Goal: Information Seeking & Learning: Learn about a topic

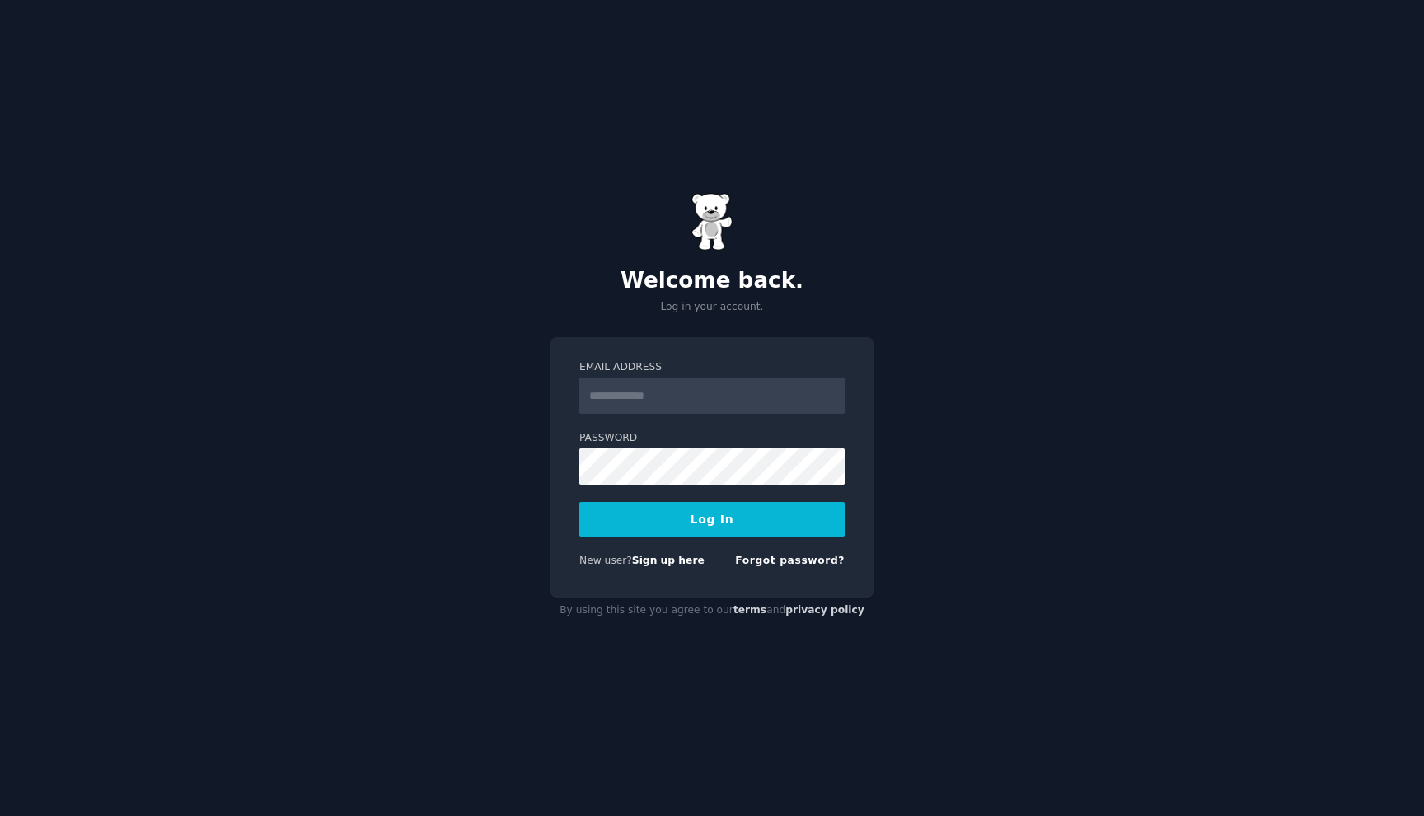
click at [684, 387] on input "Email Address" at bounding box center [711, 396] width 265 height 36
click at [512, 490] on div "Welcome back. Log in your account. Email Address Password Log In New user? Sign…" at bounding box center [712, 408] width 1424 height 816
click at [673, 565] on link "Sign up here" at bounding box center [668, 561] width 73 height 12
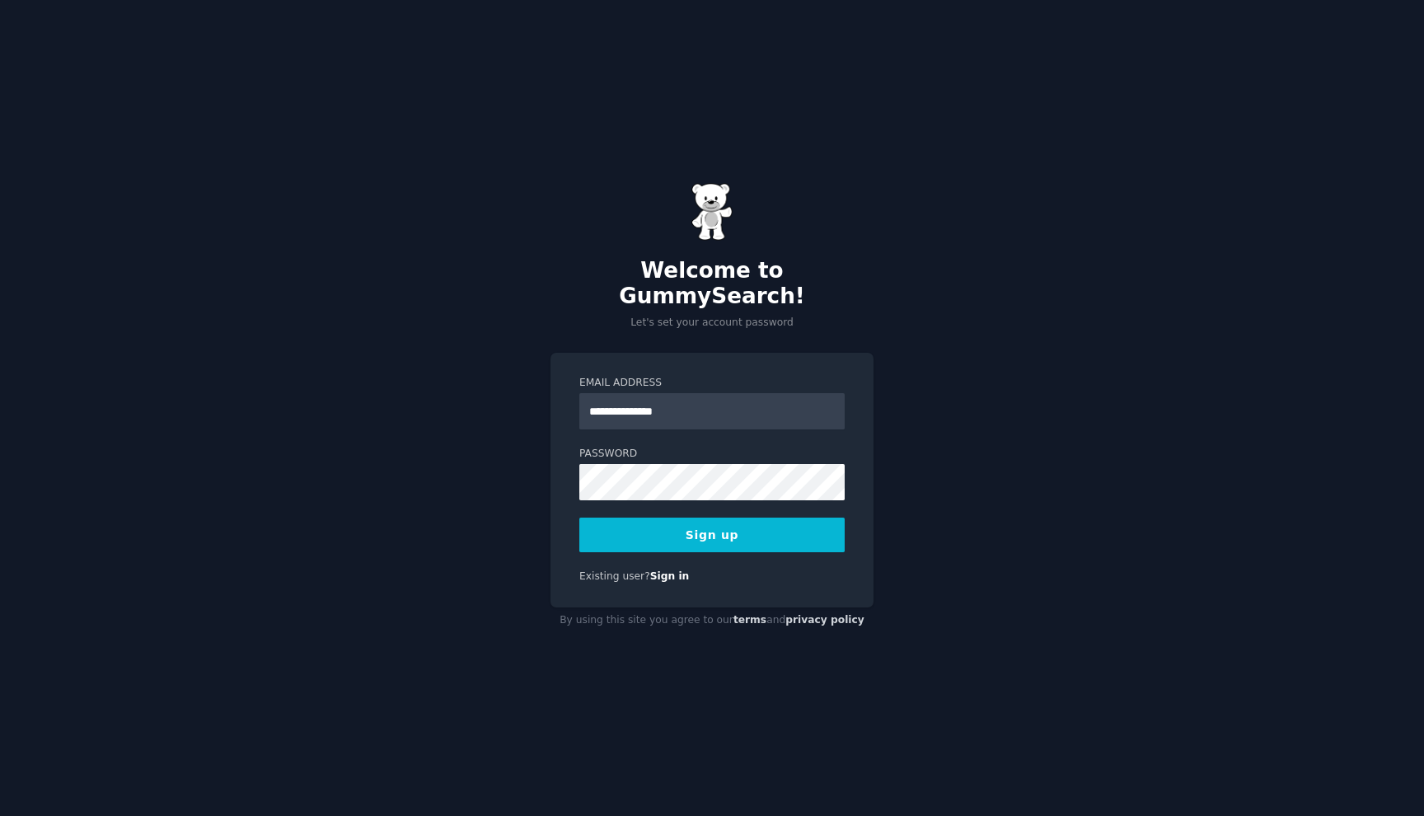
type input "**********"
click at [697, 523] on button "Sign up" at bounding box center [711, 535] width 265 height 35
paste input "**********"
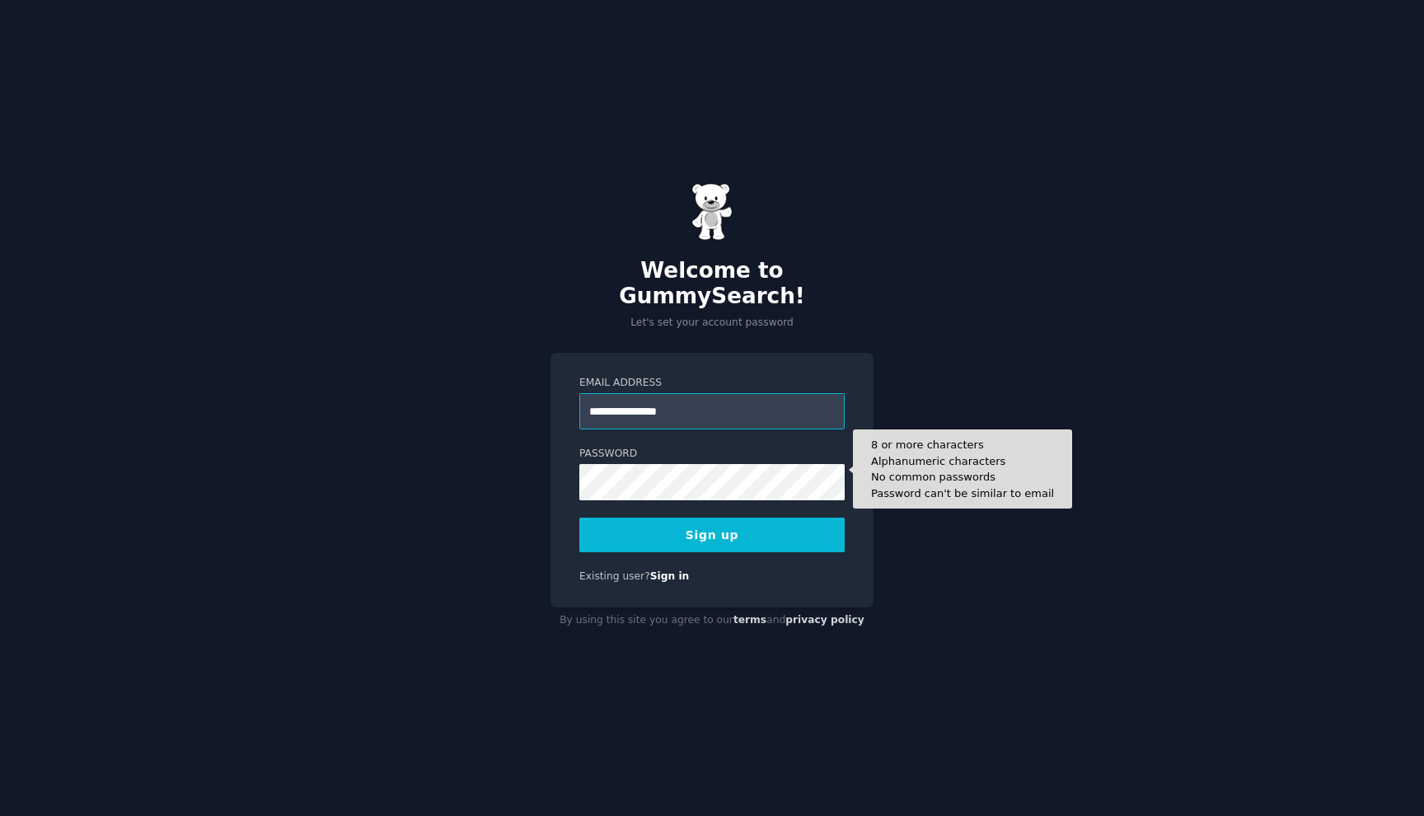
type input "**********"
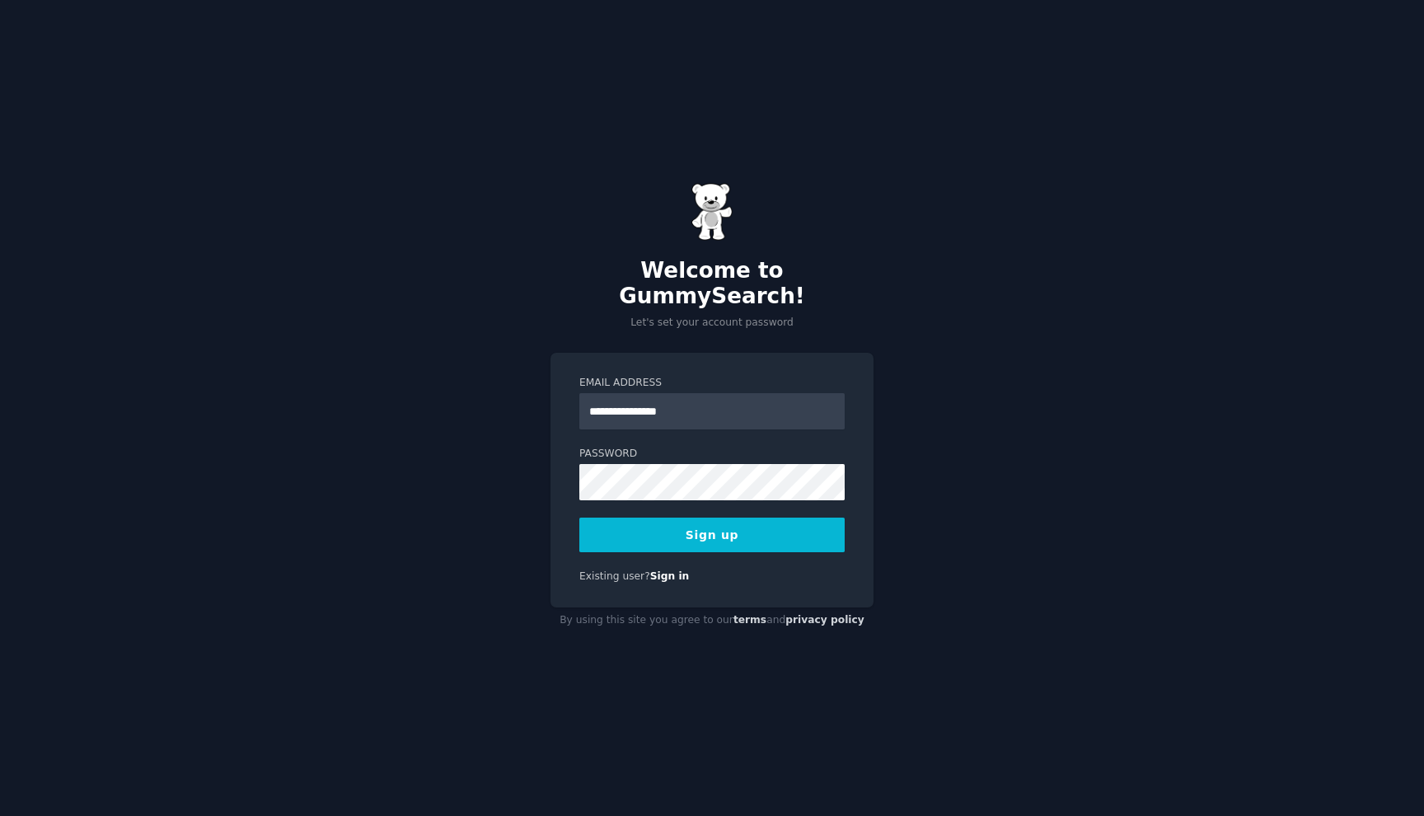
click at [715, 526] on button "Sign up" at bounding box center [711, 535] width 265 height 35
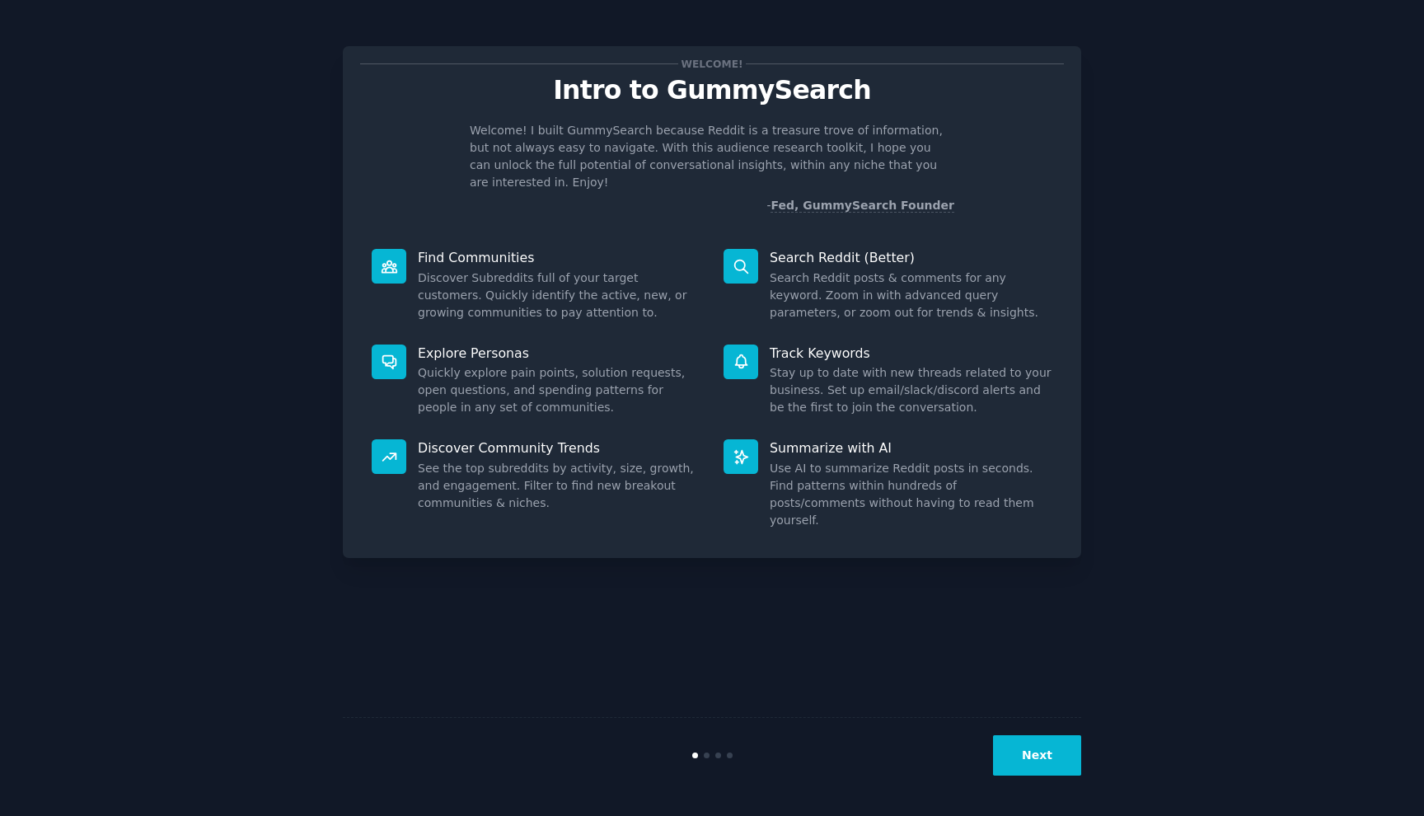
click at [1190, 307] on div "Welcome! Intro to GummySearch Welcome! I built GummySearch because Reddit is a …" at bounding box center [712, 408] width 1378 height 770
click at [1046, 760] on button "Next" at bounding box center [1037, 755] width 88 height 40
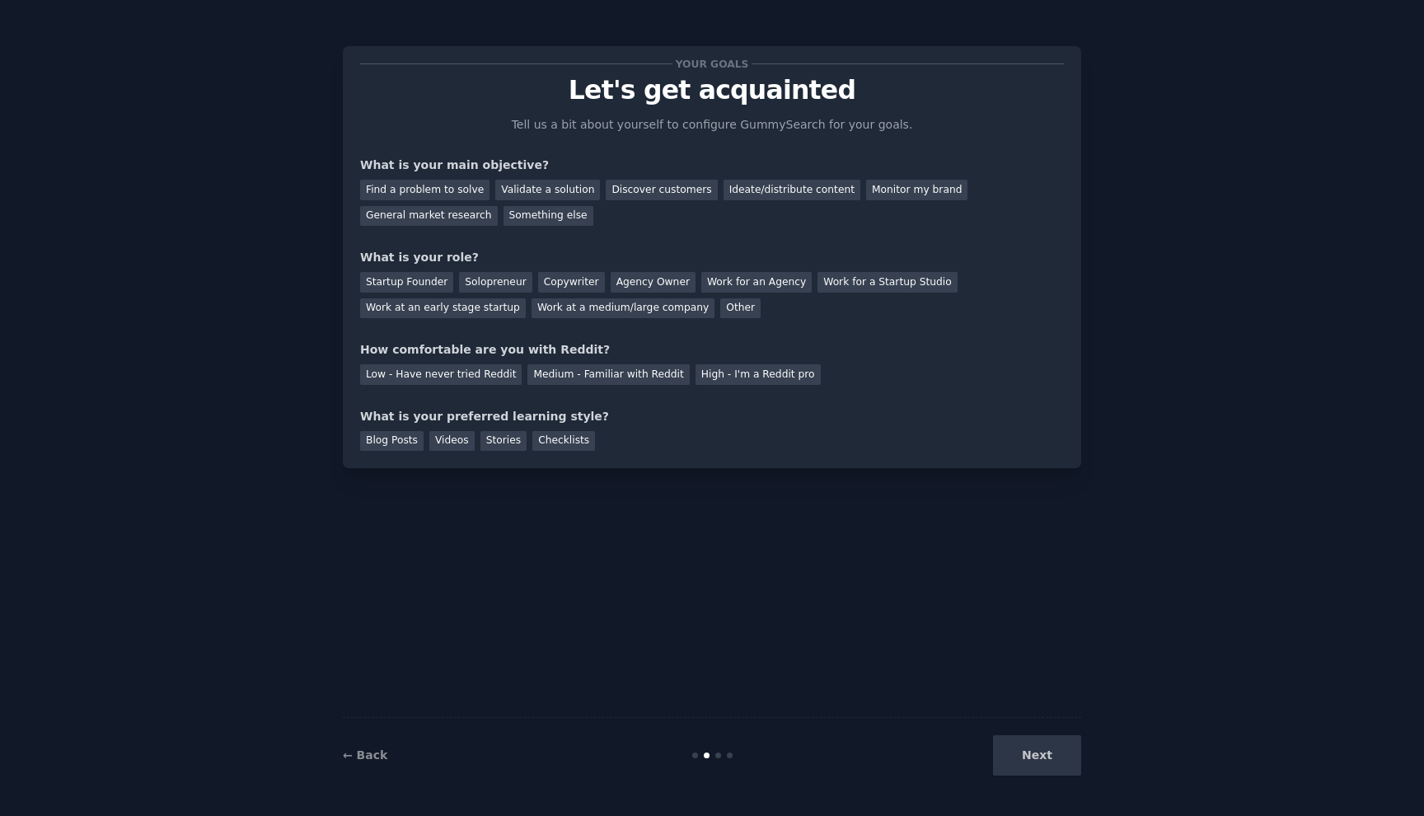
click at [625, 233] on div "Your goals Let's get acquainted Tell us a bit about yourself to configure Gummy…" at bounding box center [712, 256] width 704 height 387
click at [558, 184] on div "Validate a solution" at bounding box center [547, 190] width 105 height 21
click at [758, 190] on div "Ideate/distribute content" at bounding box center [792, 190] width 137 height 21
click at [463, 218] on div "General market research" at bounding box center [429, 216] width 138 height 21
click at [406, 282] on div "Startup Founder" at bounding box center [406, 282] width 93 height 21
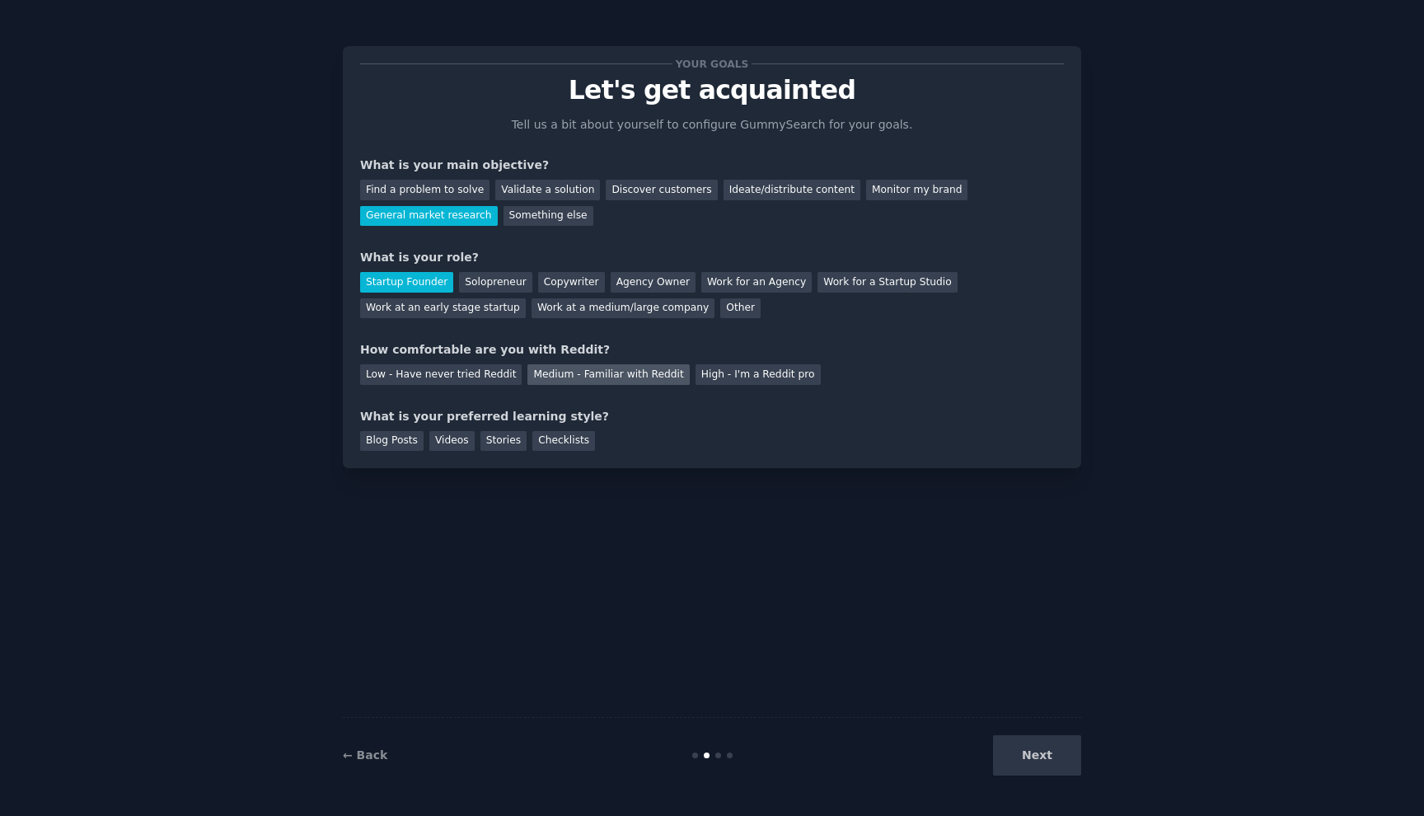
click at [620, 378] on div "Medium - Familiar with Reddit" at bounding box center [609, 374] width 162 height 21
click at [446, 439] on div "Videos" at bounding box center [451, 441] width 45 height 21
click at [1049, 751] on button "Next" at bounding box center [1037, 755] width 88 height 40
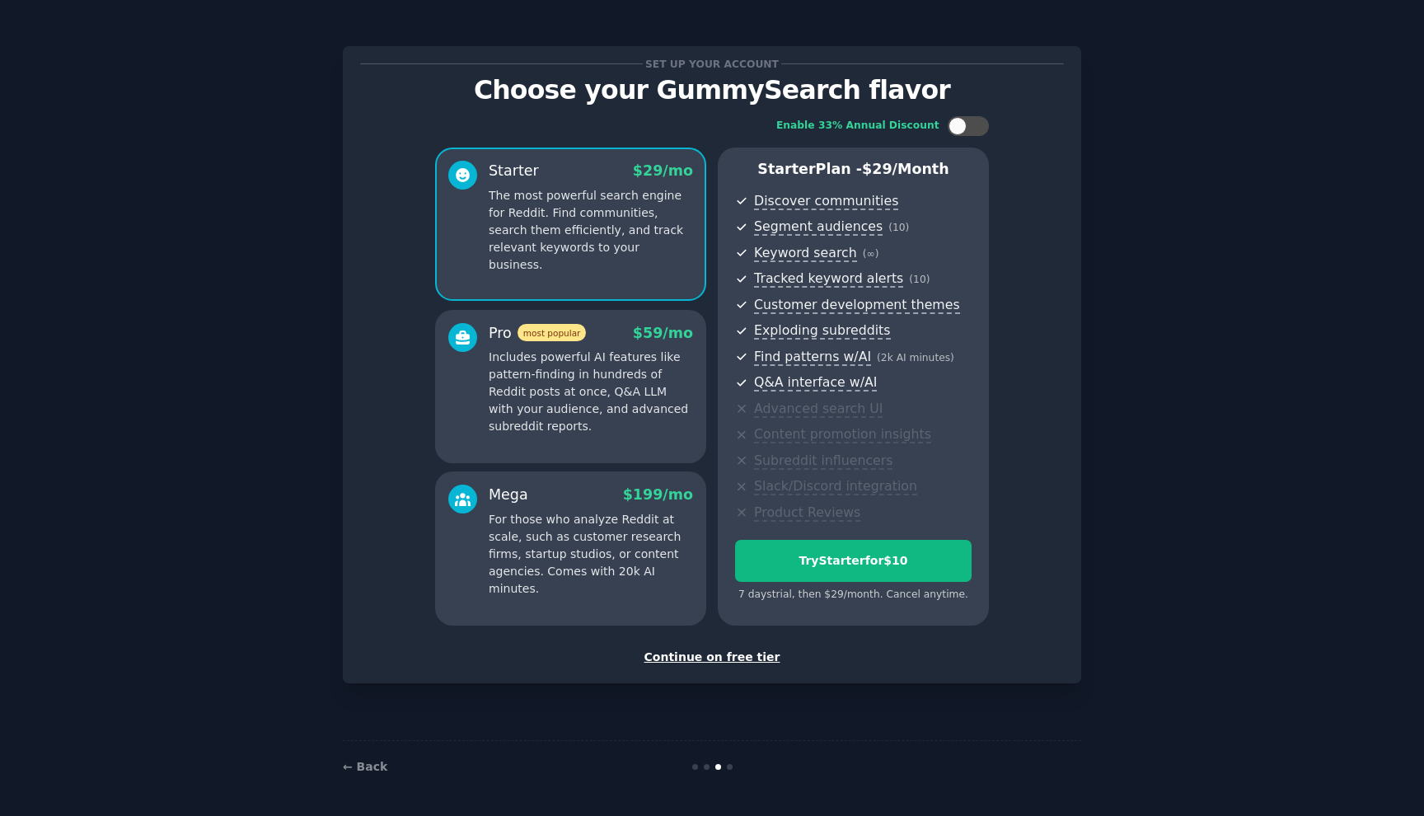
click at [721, 657] on div "Continue on free tier" at bounding box center [712, 657] width 704 height 17
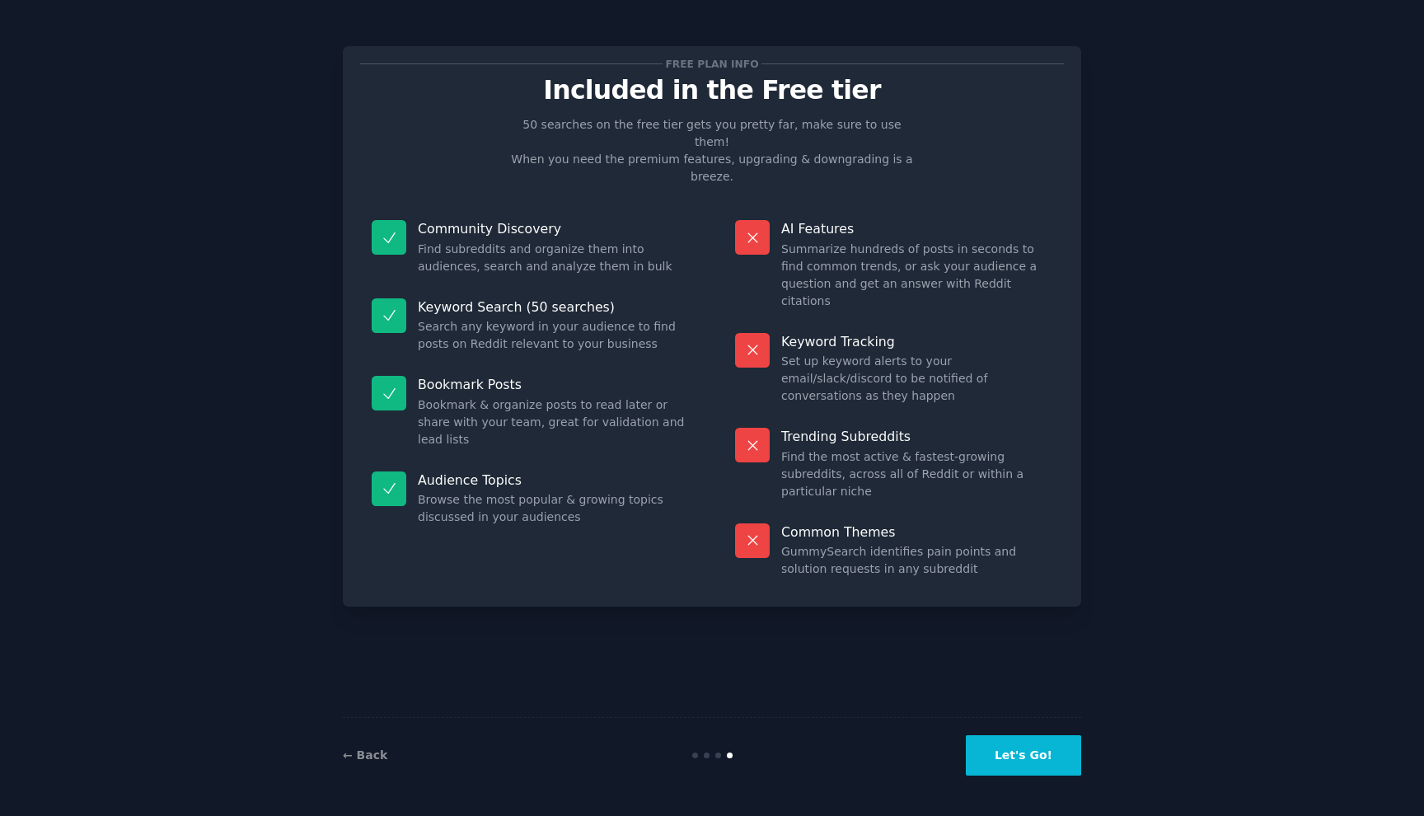
click at [1033, 758] on button "Let's Go!" at bounding box center [1023, 755] width 115 height 40
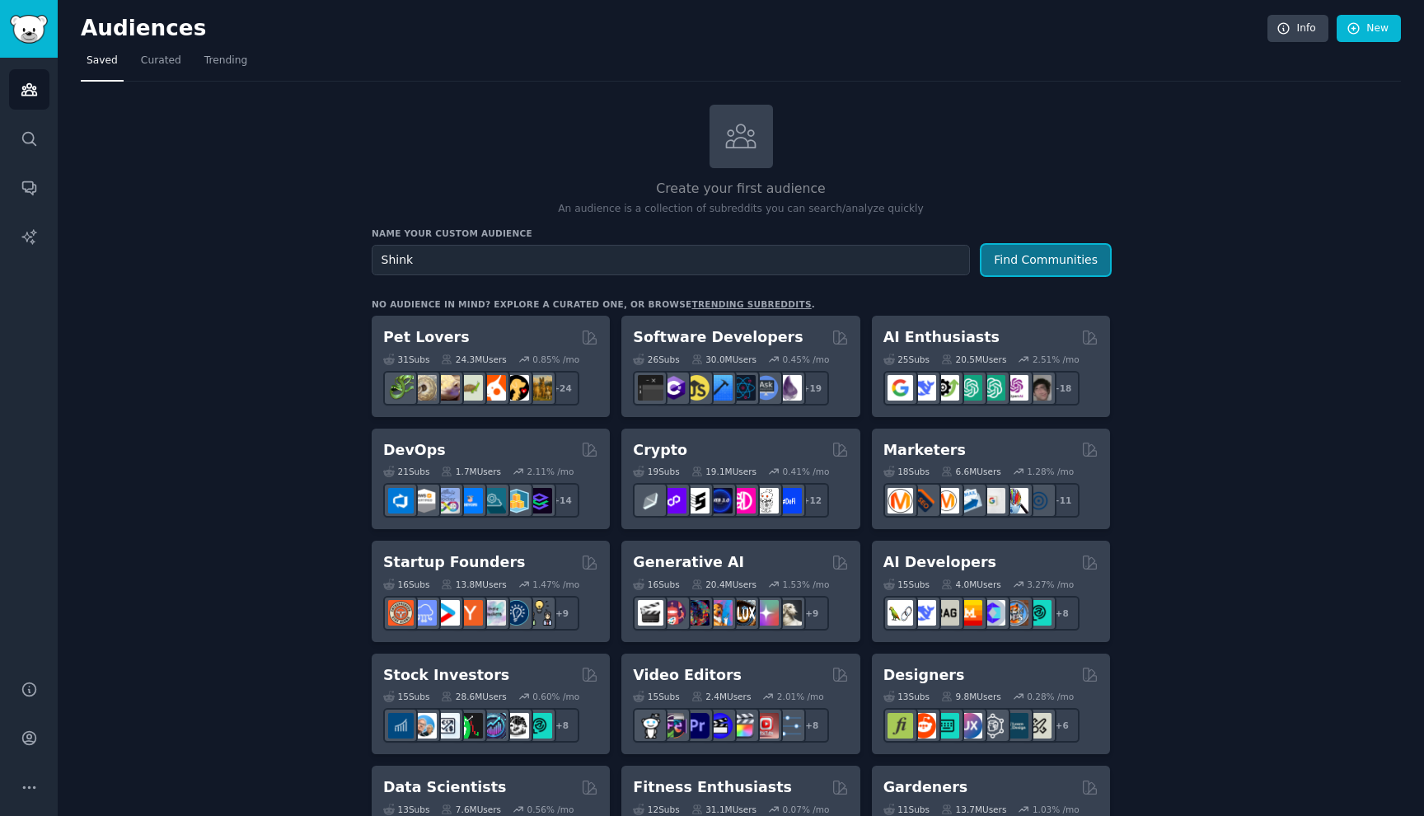
click at [1039, 256] on button "Find Communities" at bounding box center [1046, 260] width 129 height 30
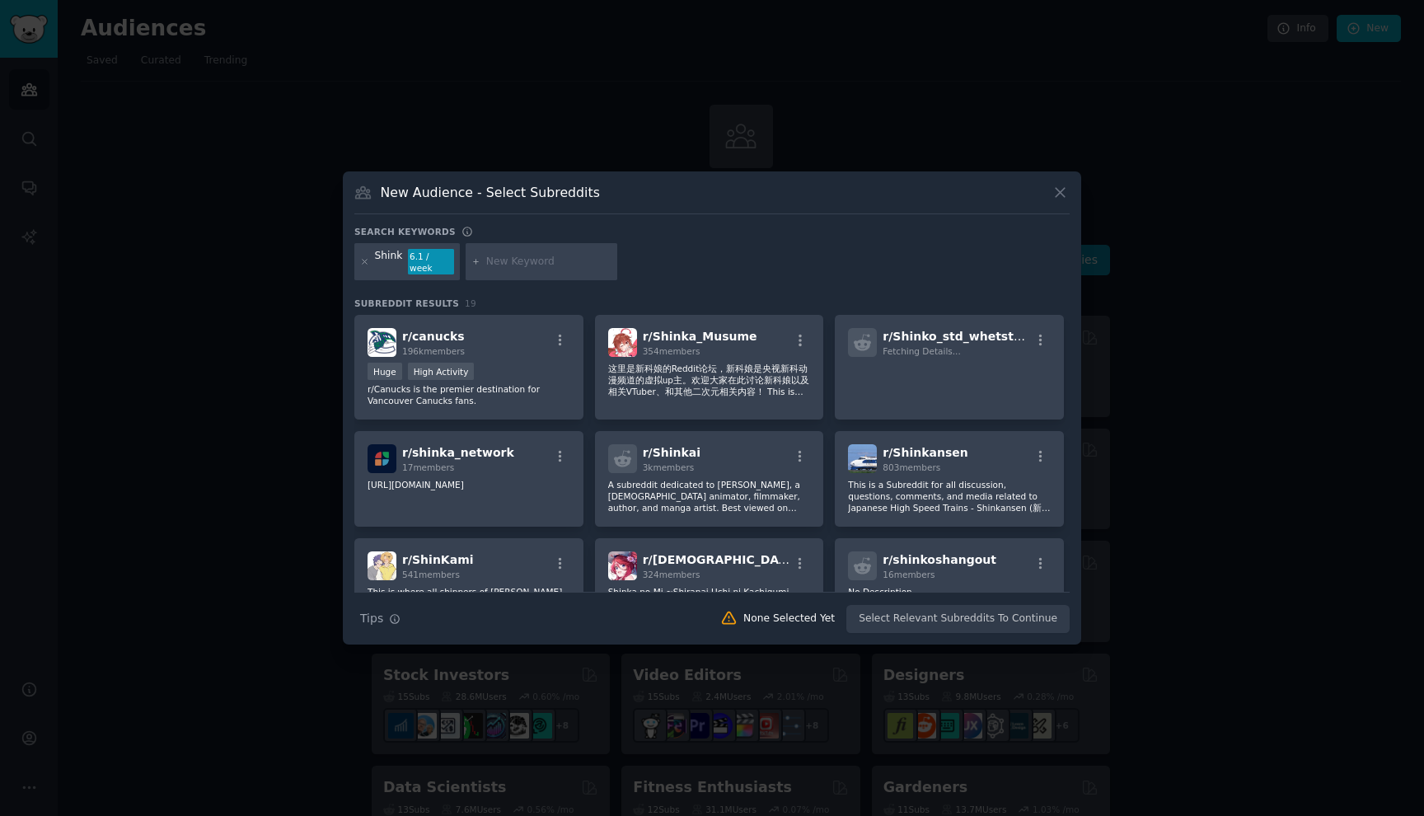
click at [1049, 202] on div "New Audience - Select Subreddits" at bounding box center [711, 198] width 715 height 31
click at [1062, 197] on icon at bounding box center [1060, 192] width 9 height 9
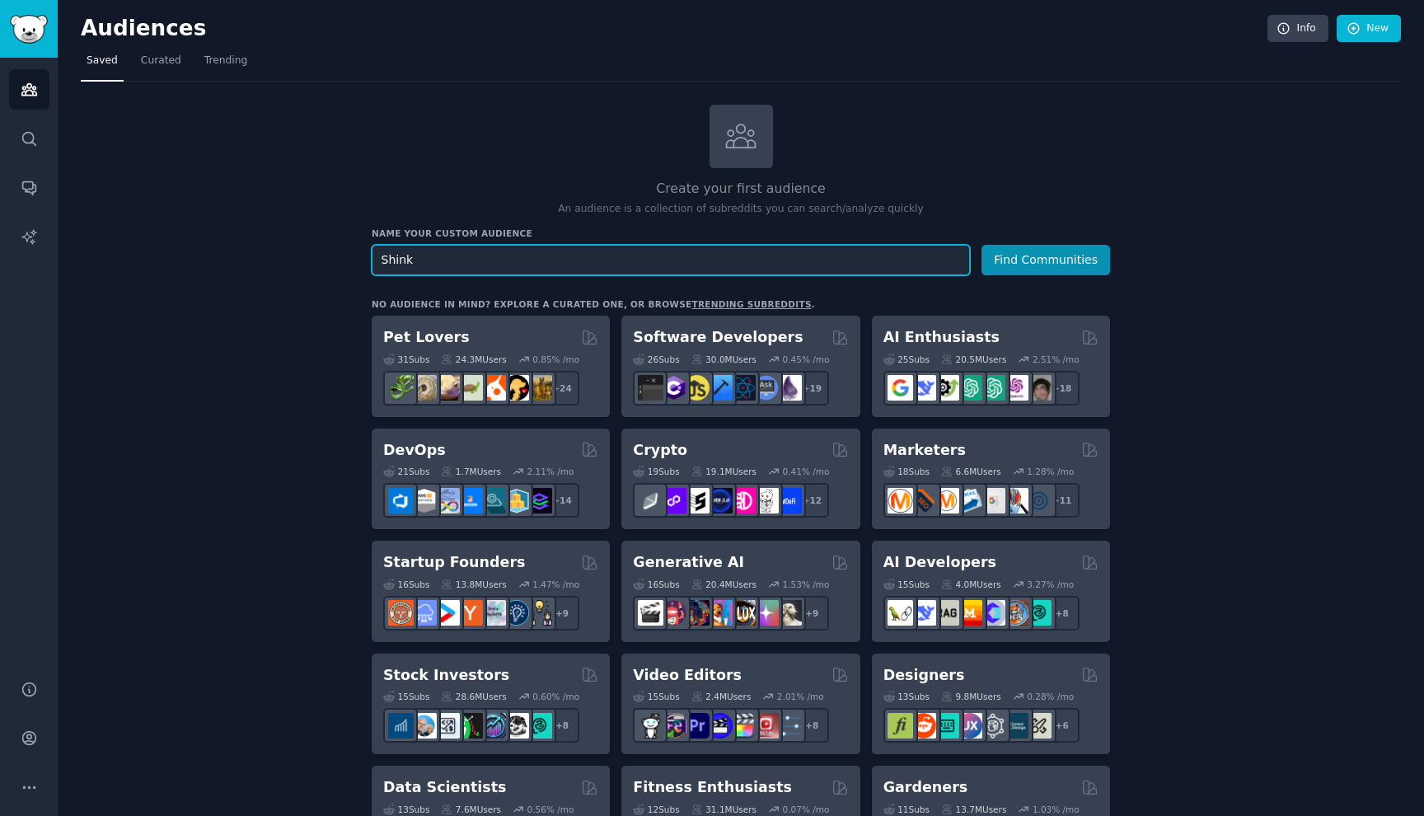
click at [518, 265] on input "Shink" at bounding box center [671, 260] width 598 height 30
type input "[DEMOGRAPHIC_DATA] Students Abroad"
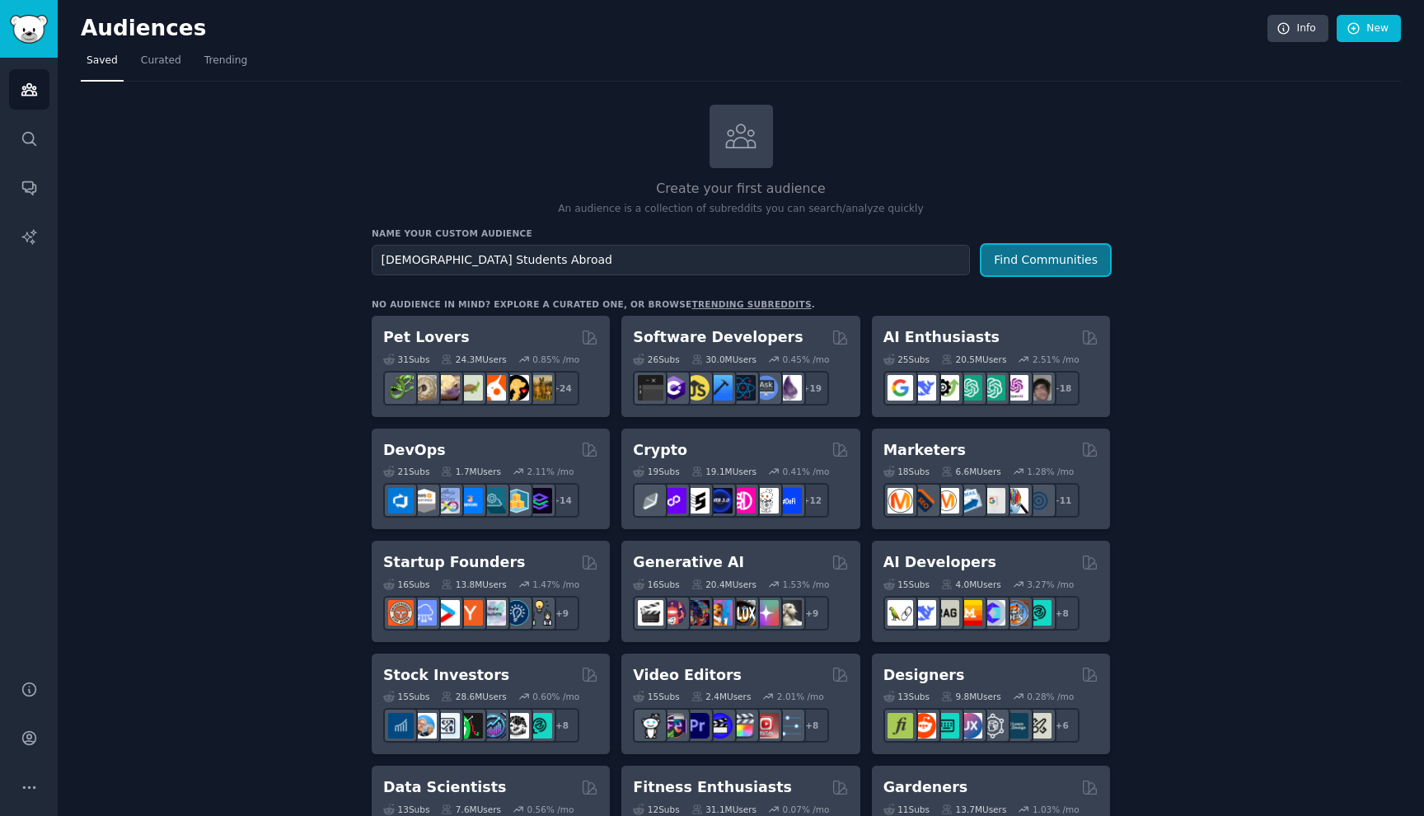
click at [1054, 256] on button "Find Communities" at bounding box center [1046, 260] width 129 height 30
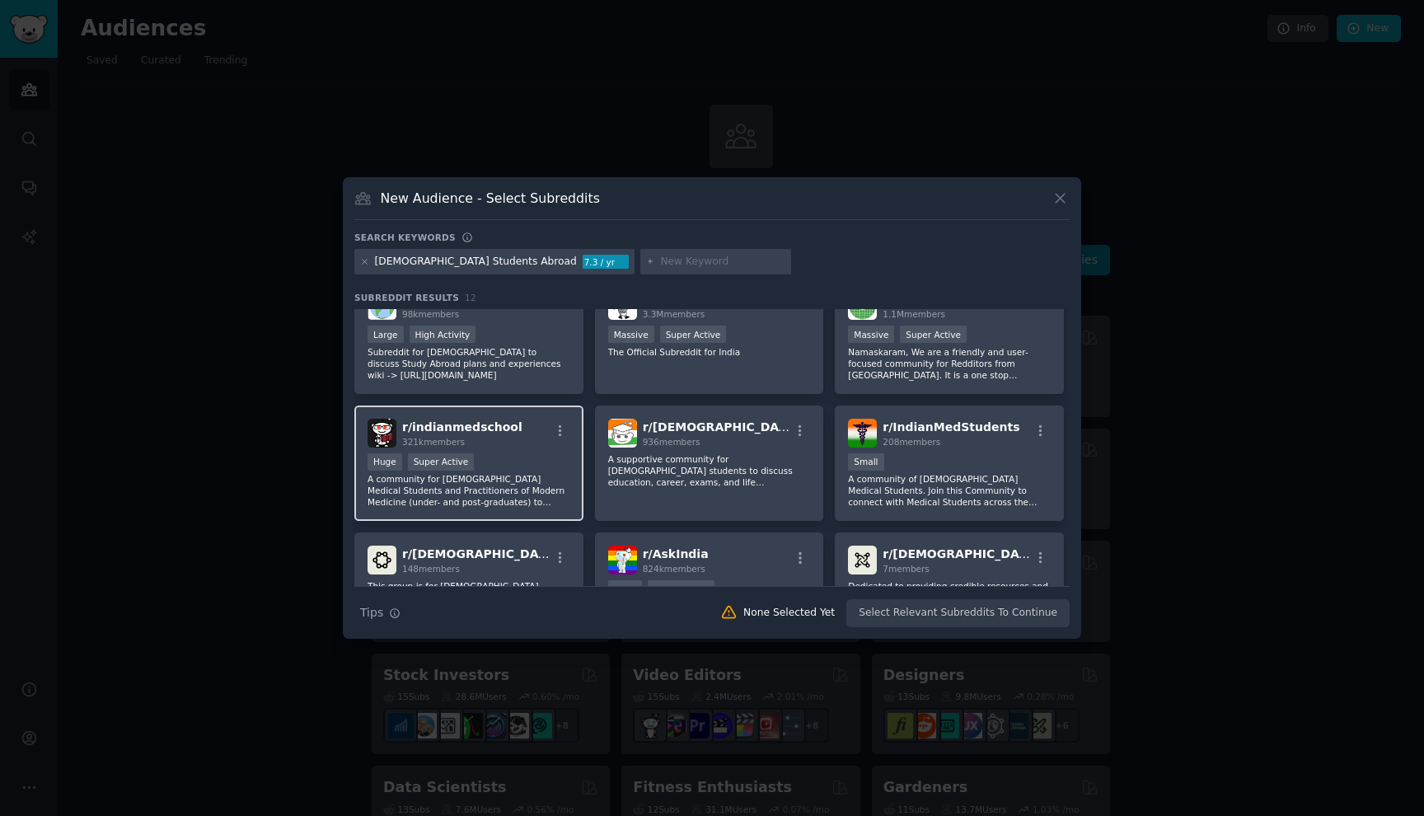
scroll to position [35, 0]
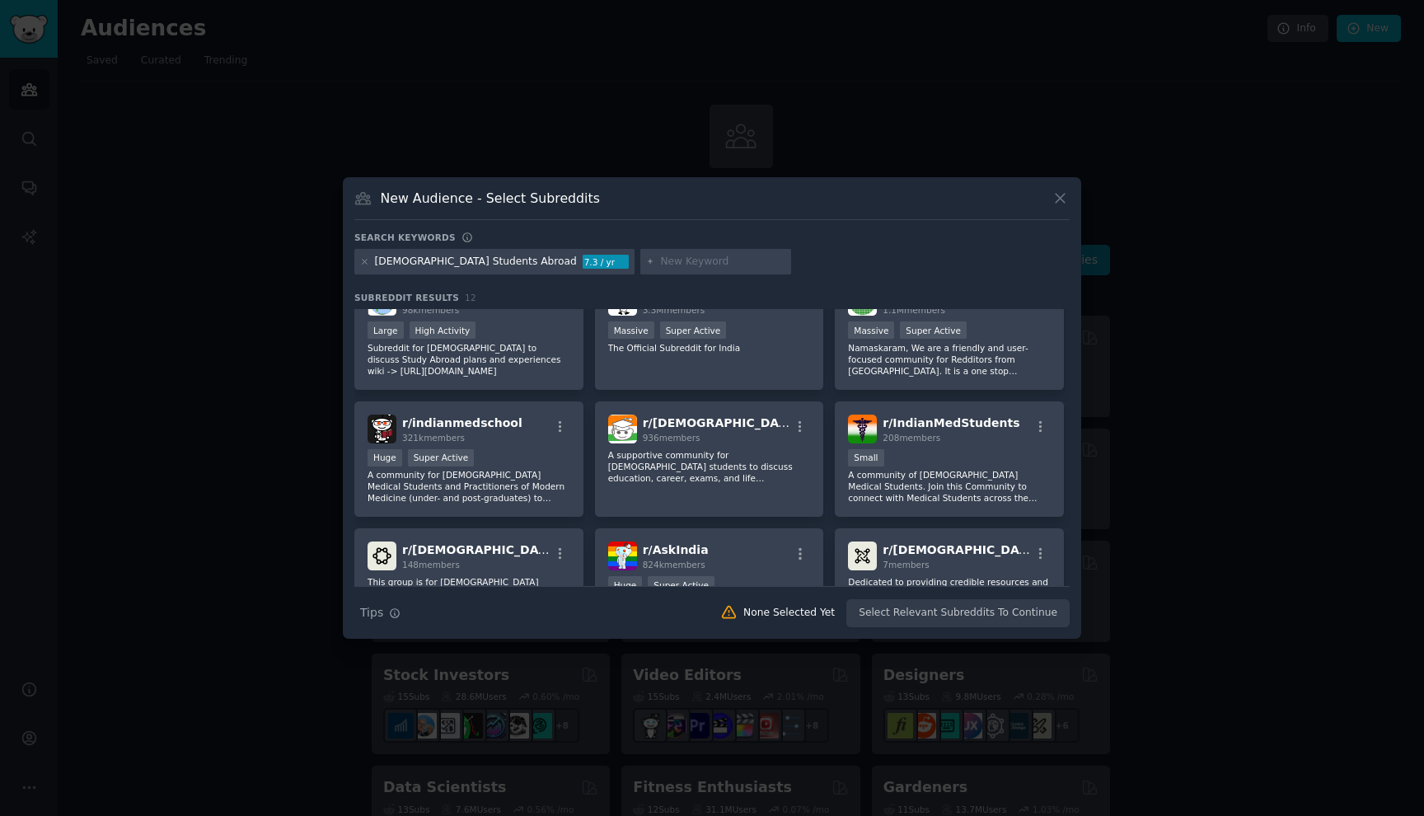
click at [1062, 206] on icon at bounding box center [1060, 198] width 17 height 17
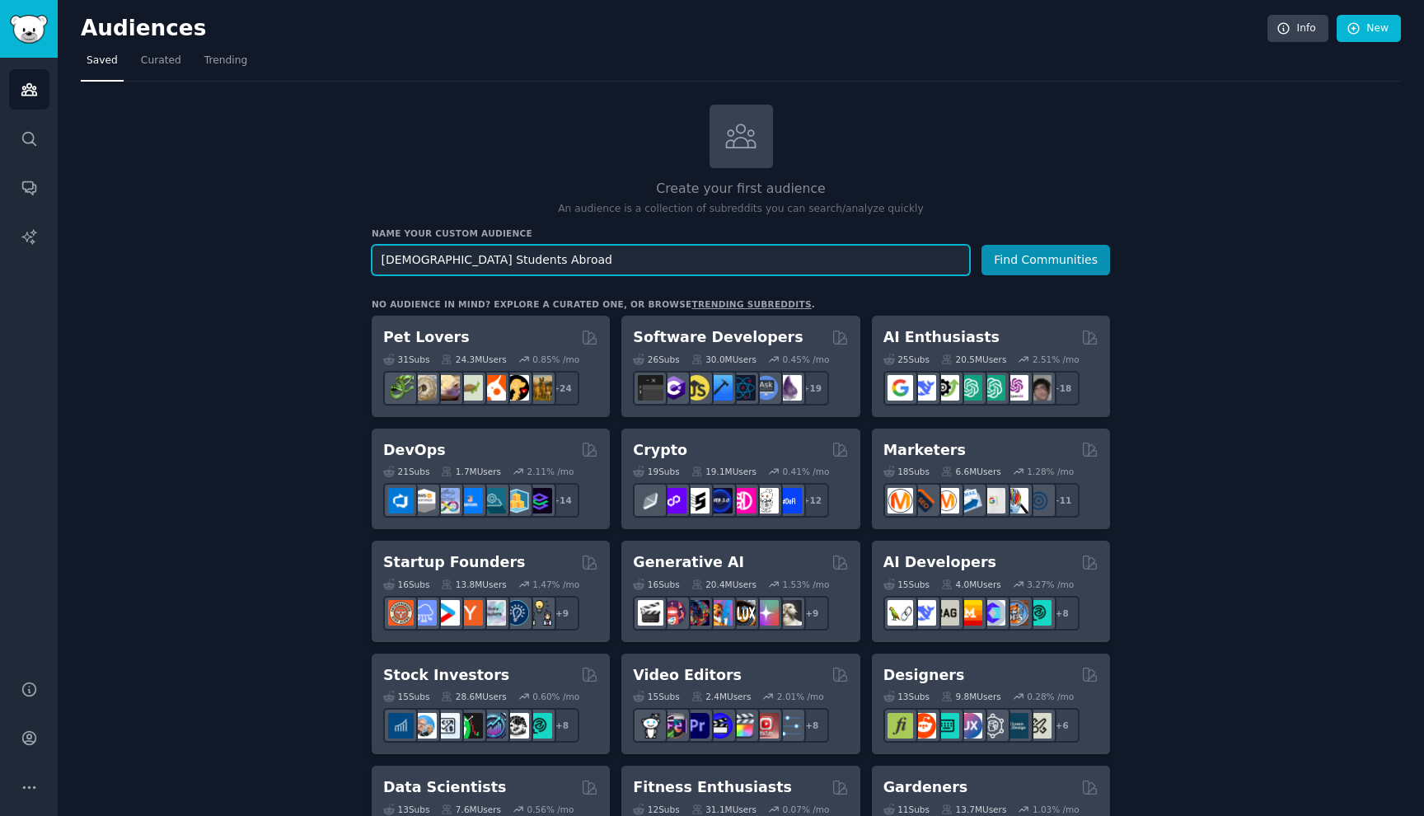
click at [559, 269] on input "[DEMOGRAPHIC_DATA] Students Abroad" at bounding box center [671, 260] width 598 height 30
click at [1039, 264] on button "Find Communities" at bounding box center [1046, 260] width 129 height 30
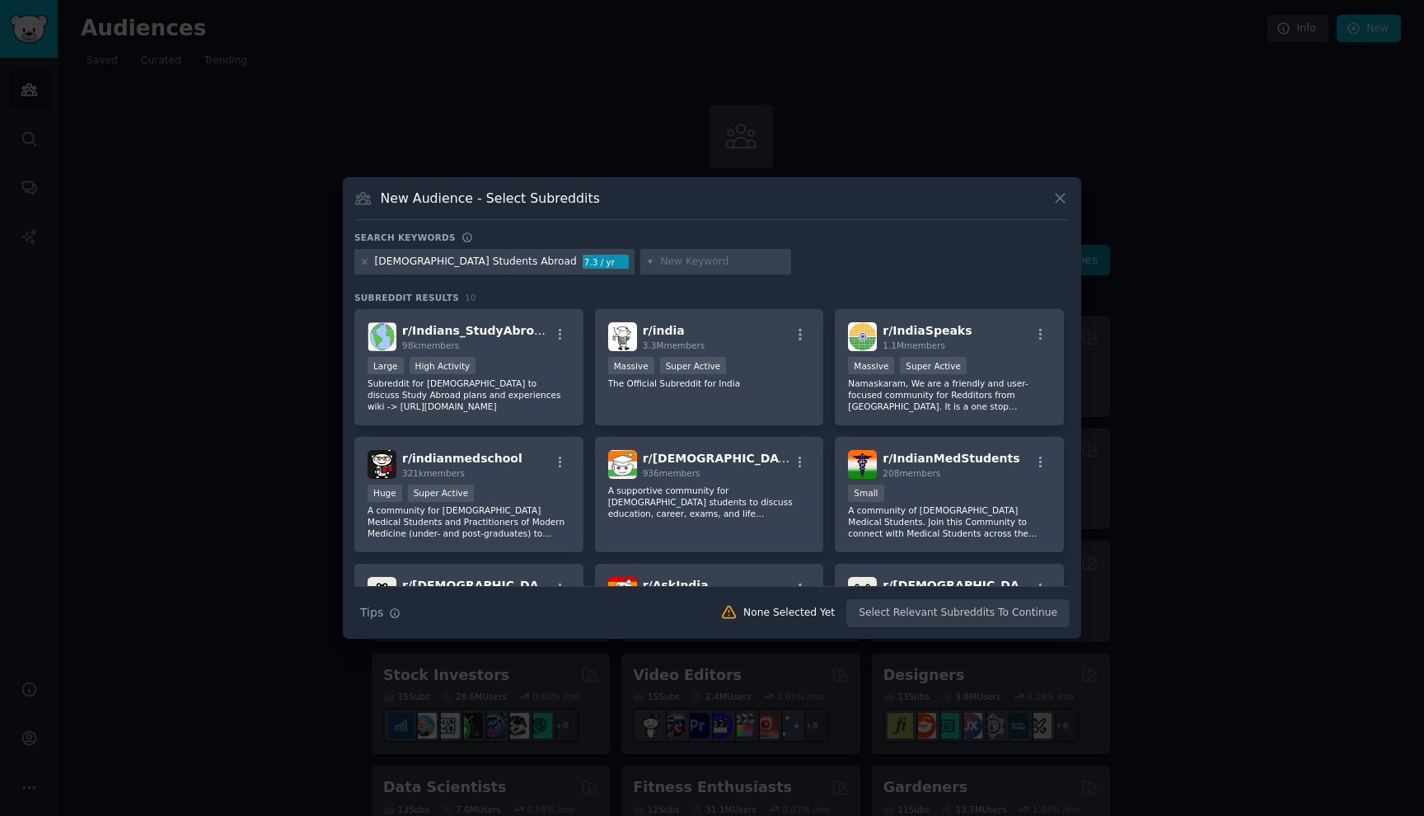
click at [926, 613] on div "Search Tips Tips None Selected Yet Select Relevant Subreddits To Continue" at bounding box center [711, 606] width 715 height 41
click at [373, 386] on p "Subreddit for [DEMOGRAPHIC_DATA] to discuss Study Abroad plans and experiences …" at bounding box center [469, 395] width 203 height 35
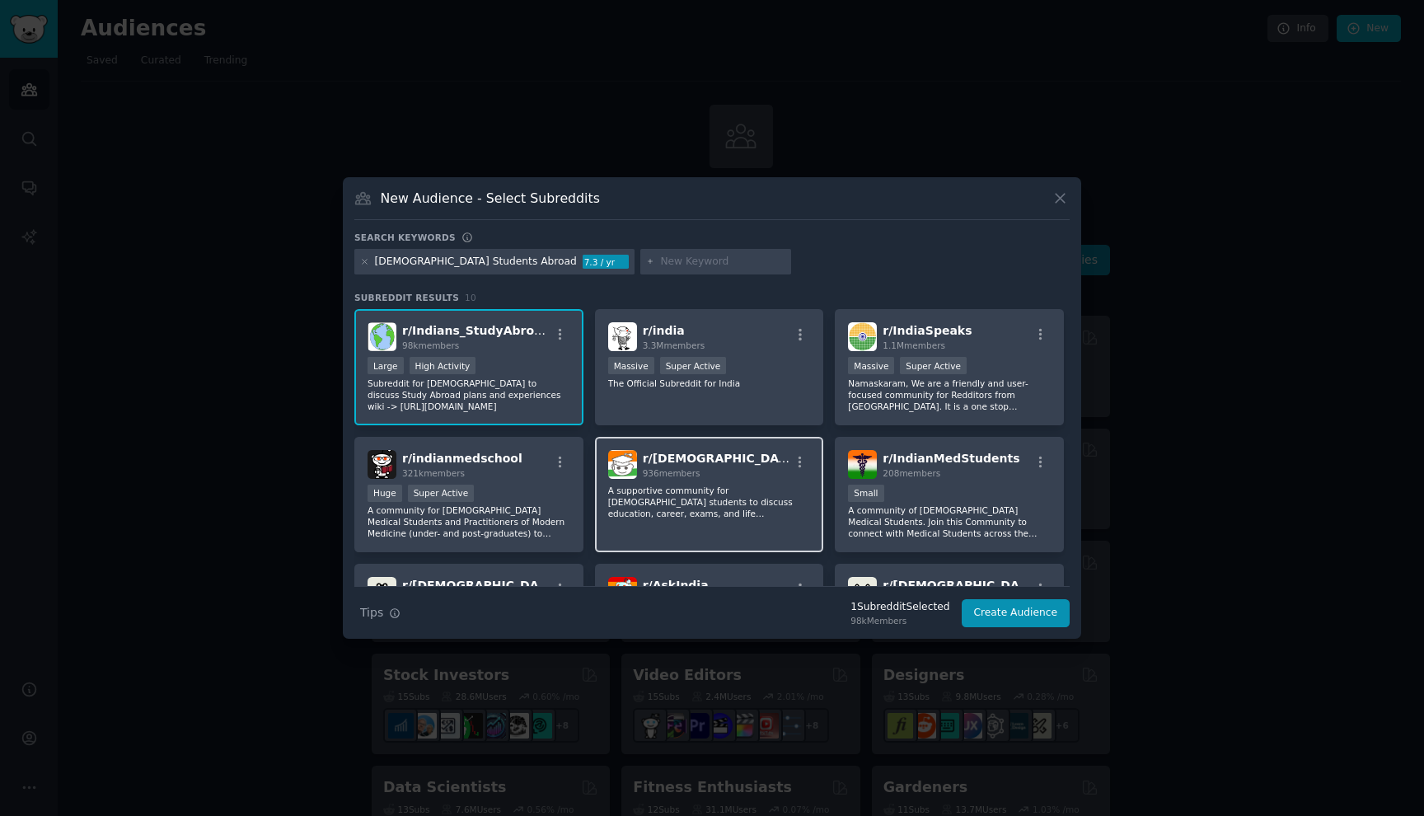
click at [689, 534] on div "r/ [DEMOGRAPHIC_DATA] 936 members A supportive community for [DEMOGRAPHIC_DATA]…" at bounding box center [709, 495] width 229 height 116
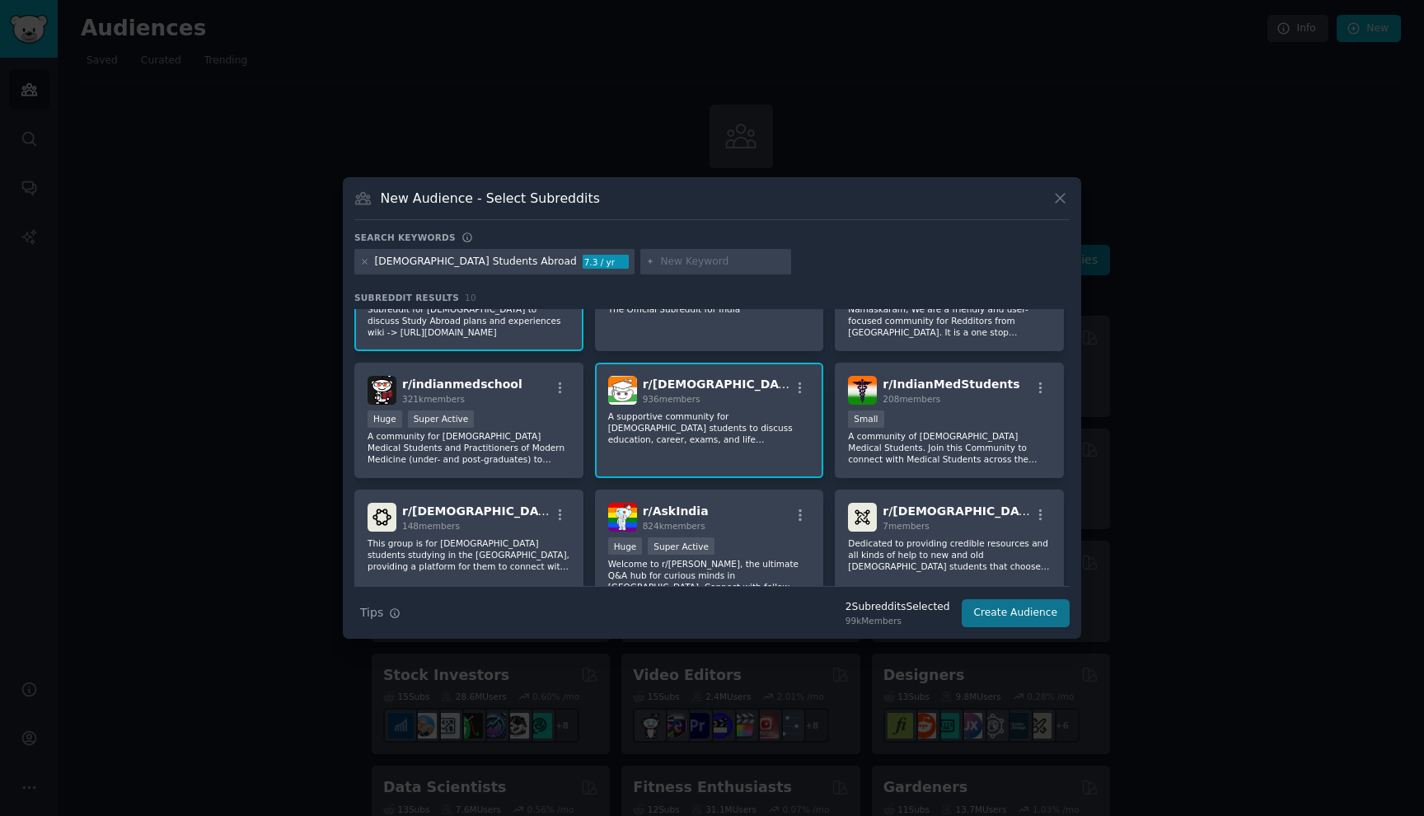
scroll to position [77, 0]
click at [1012, 606] on button "Create Audience" at bounding box center [1016, 613] width 109 height 28
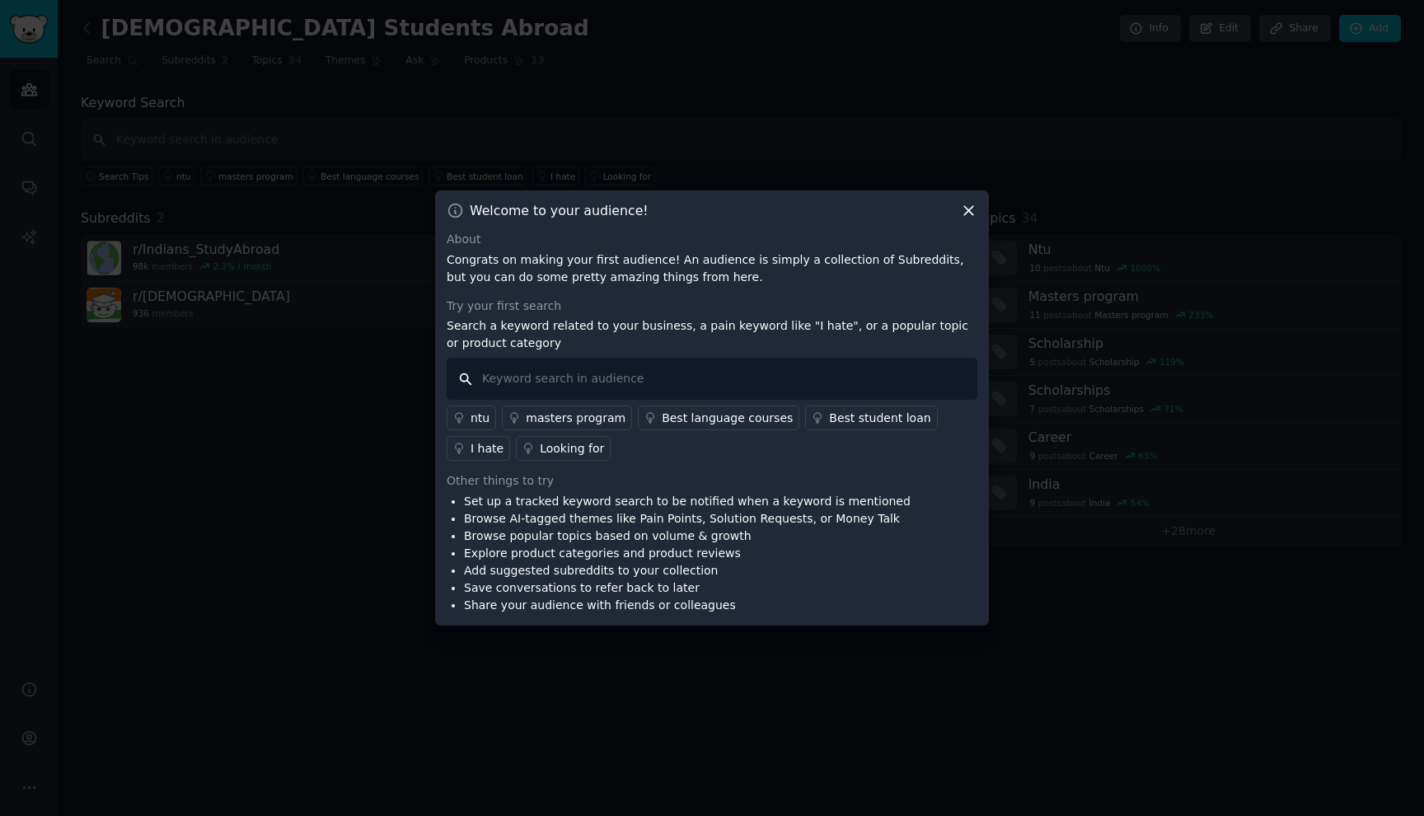
click at [572, 380] on input "text" at bounding box center [712, 379] width 531 height 42
type input "n"
type input "admission rejection"
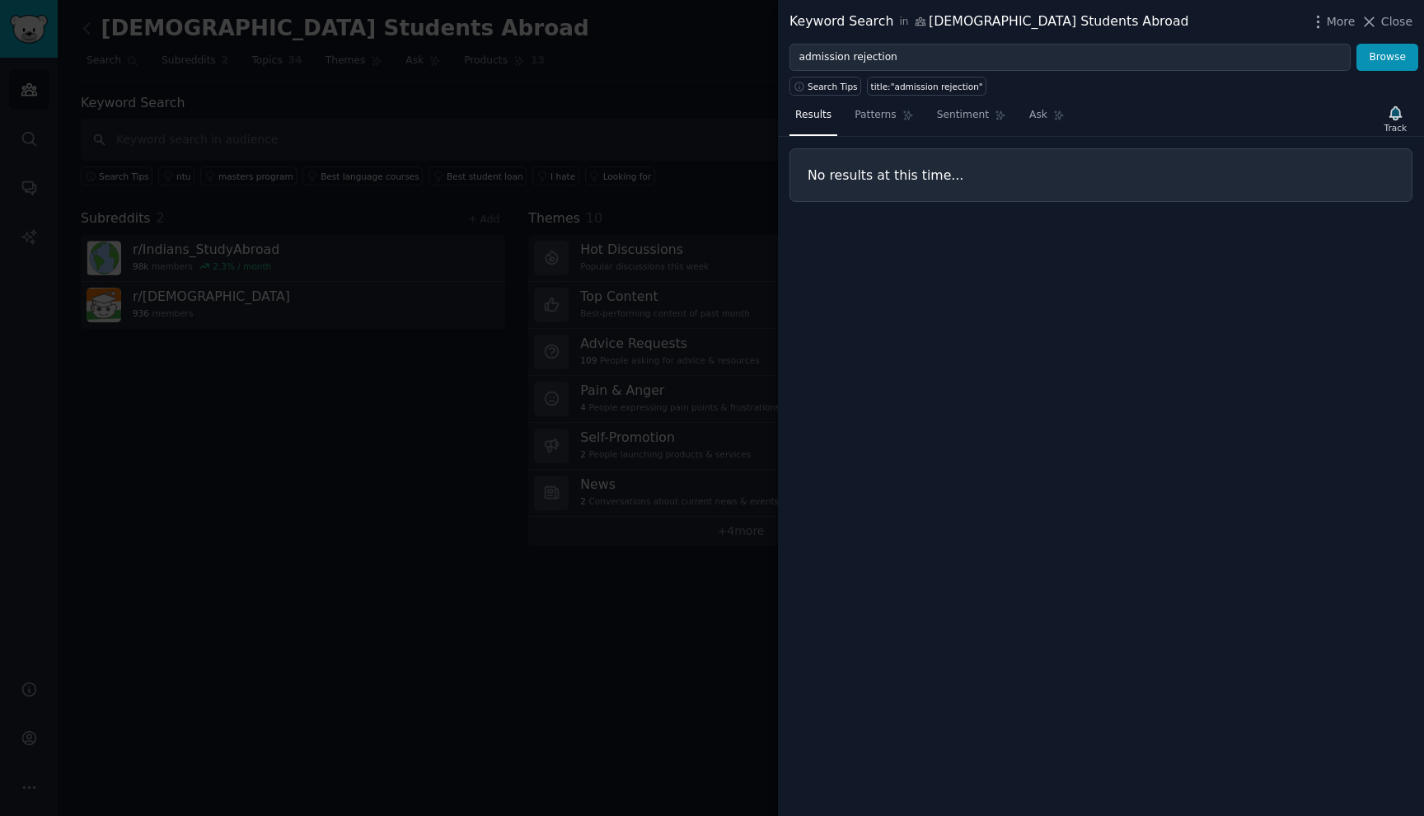
click at [1081, 361] on div "Results Patterns Sentiment Ask Track No results at this time..." at bounding box center [1101, 456] width 646 height 720
click at [1386, 54] on button "Browse" at bounding box center [1388, 58] width 62 height 28
click at [925, 52] on input "admission rejection" at bounding box center [1070, 58] width 561 height 28
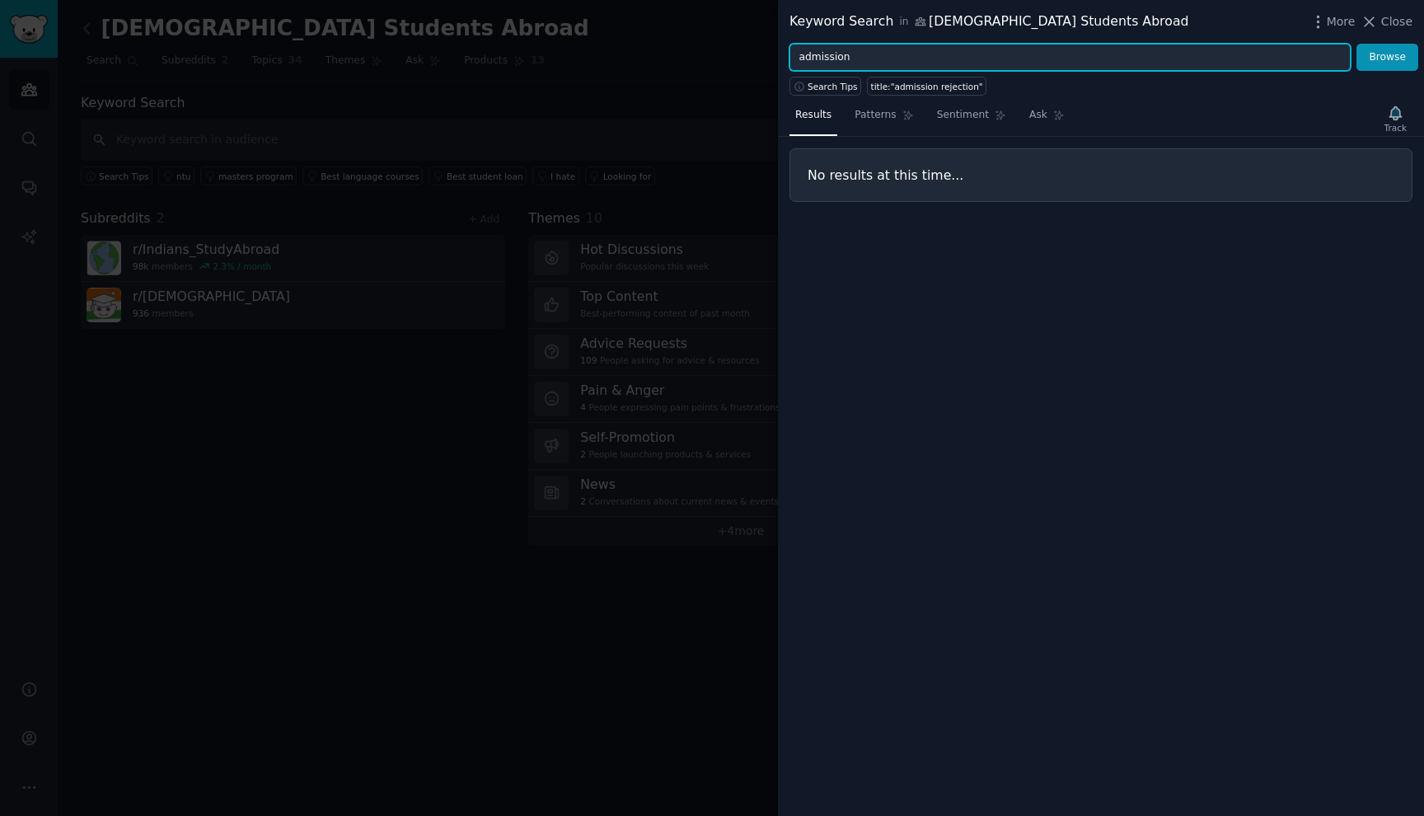
type input "admission"
click at [1357, 44] on button "Browse" at bounding box center [1388, 58] width 62 height 28
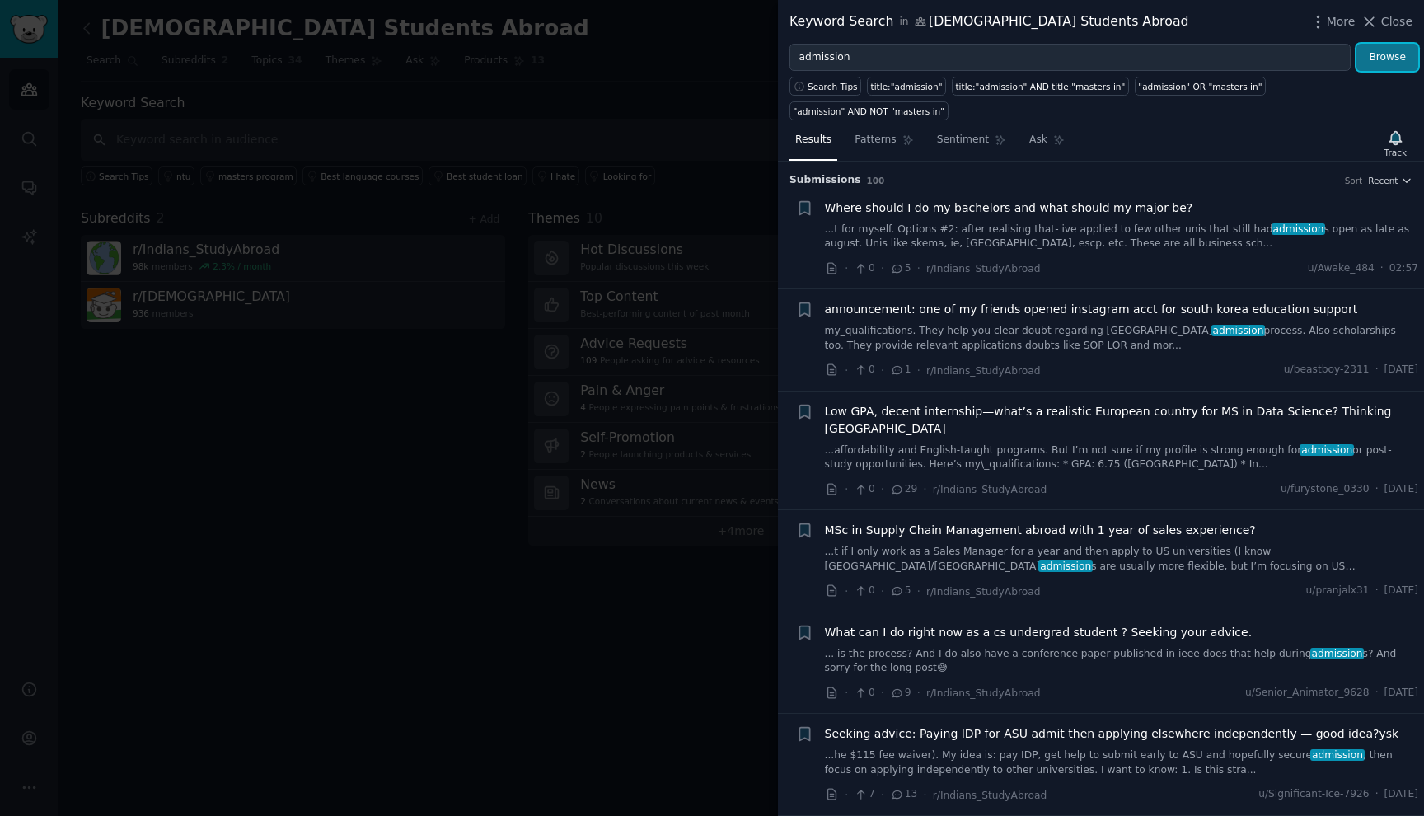
click at [1400, 50] on button "Browse" at bounding box center [1388, 58] width 62 height 28
click at [1381, 15] on button "Close" at bounding box center [1387, 21] width 52 height 17
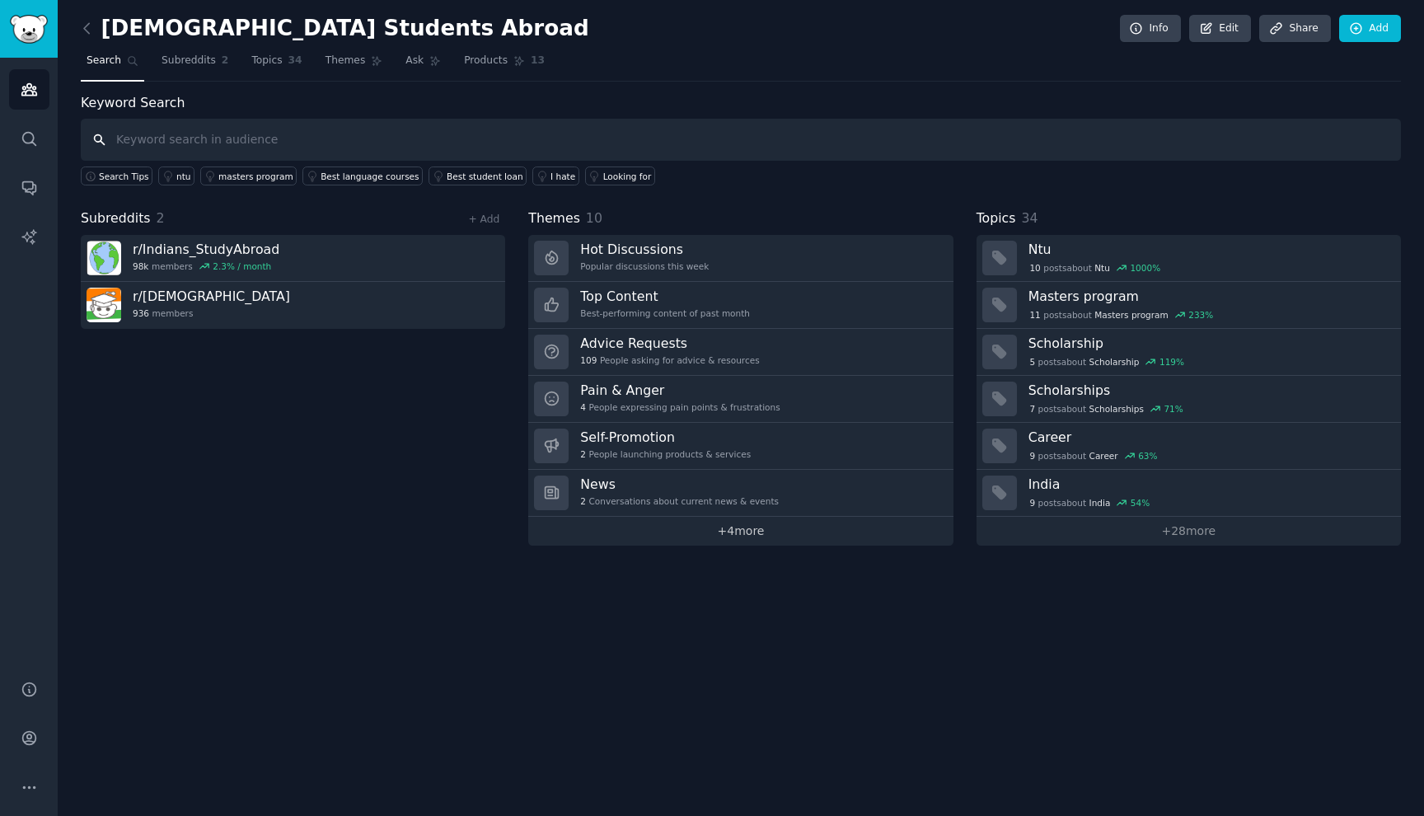
click at [739, 524] on link "+ 4 more" at bounding box center [740, 531] width 424 height 29
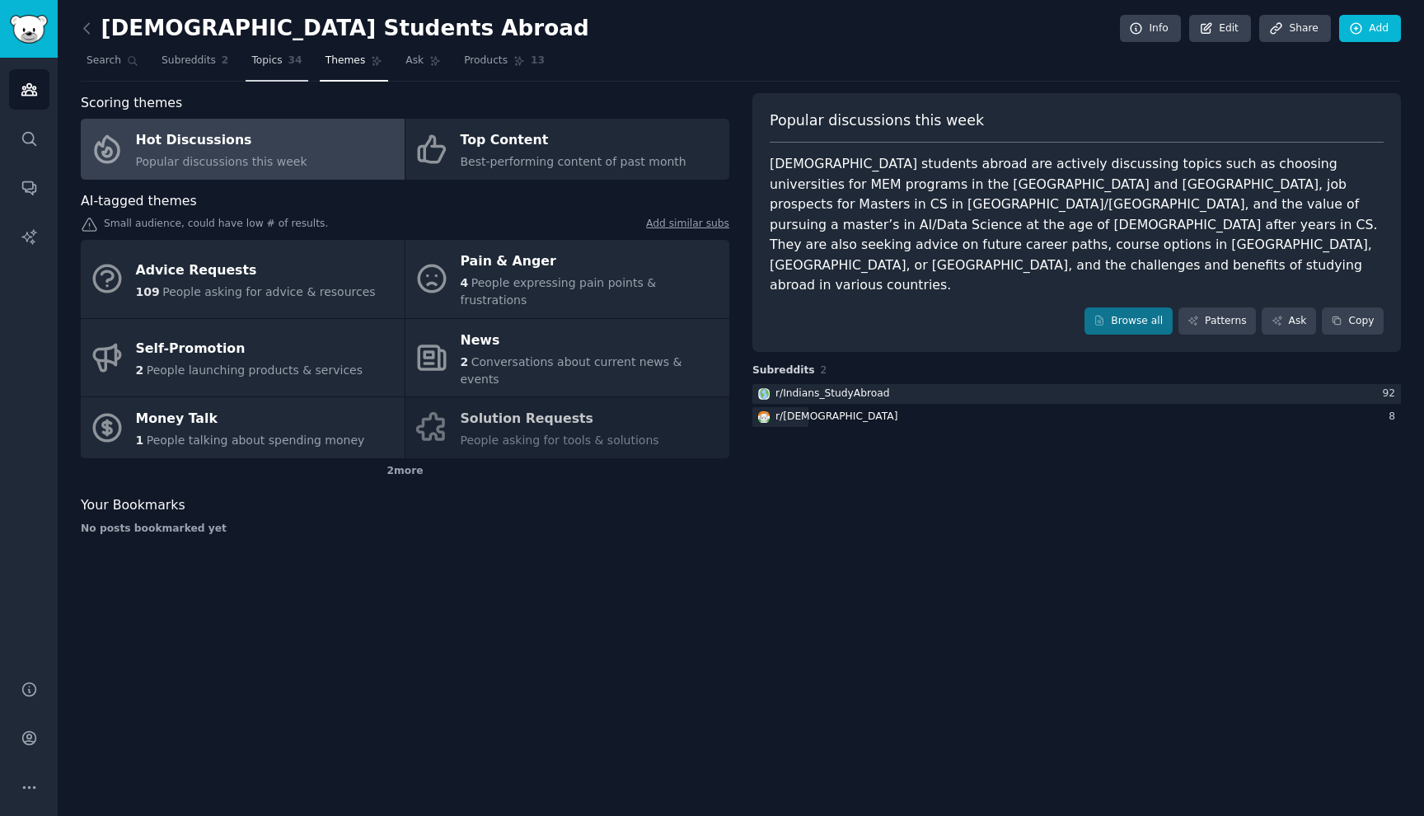
click at [276, 59] on span "Topics" at bounding box center [266, 61] width 30 height 15
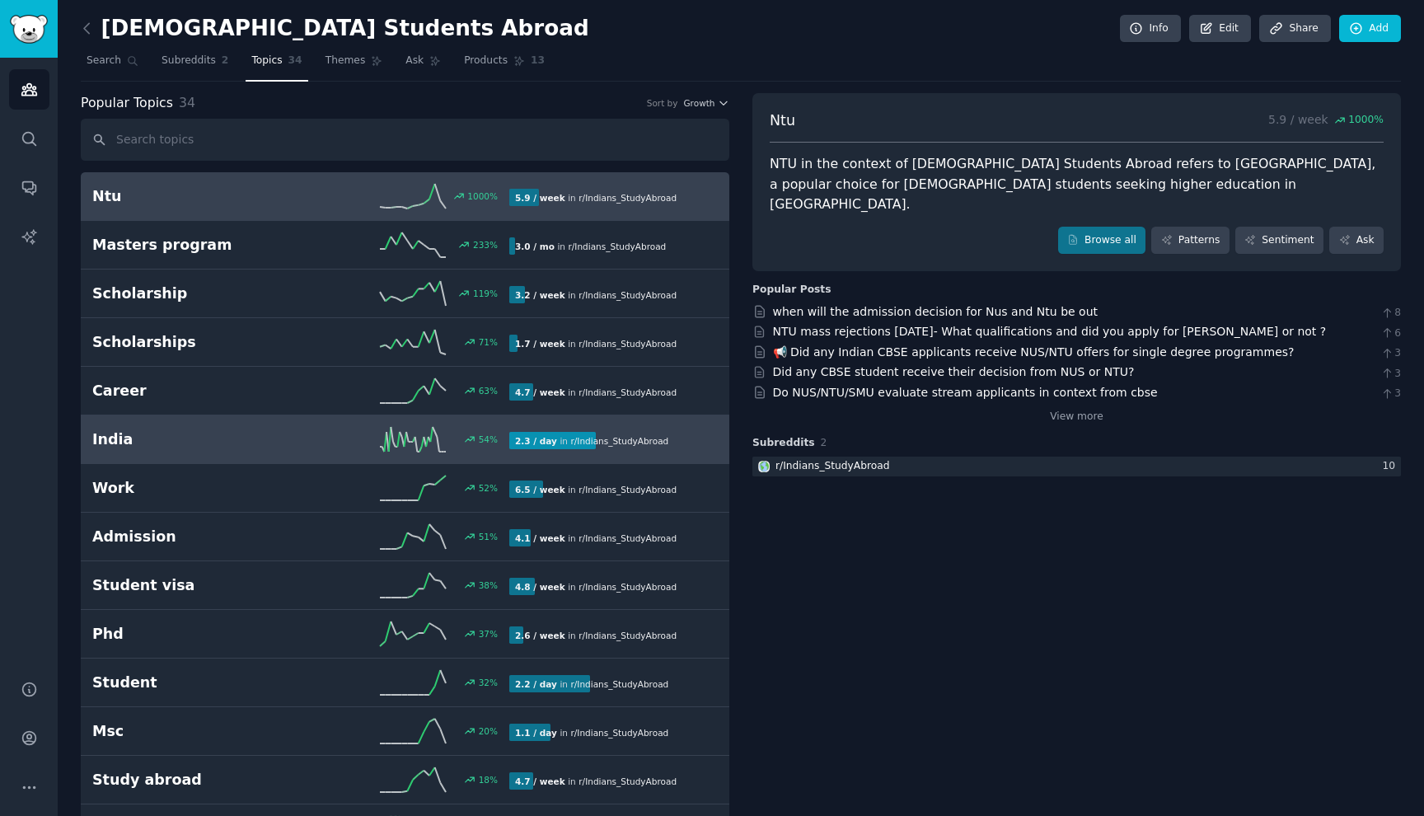
click at [537, 443] on b "2.3 / day" at bounding box center [536, 441] width 42 height 10
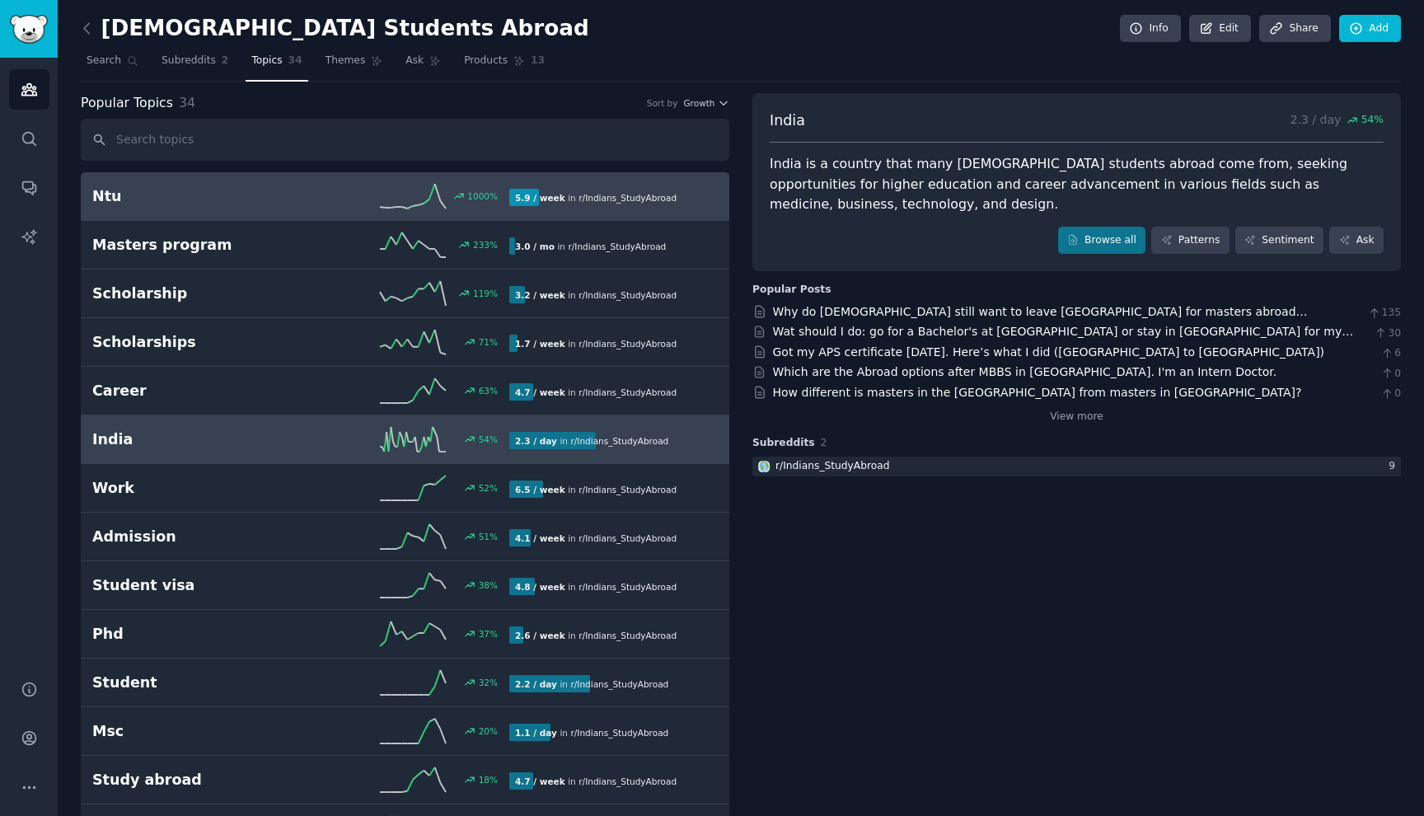
click at [556, 205] on div "5.9 / week in r/ [DEMOGRAPHIC_DATA]" at bounding box center [595, 197] width 173 height 17
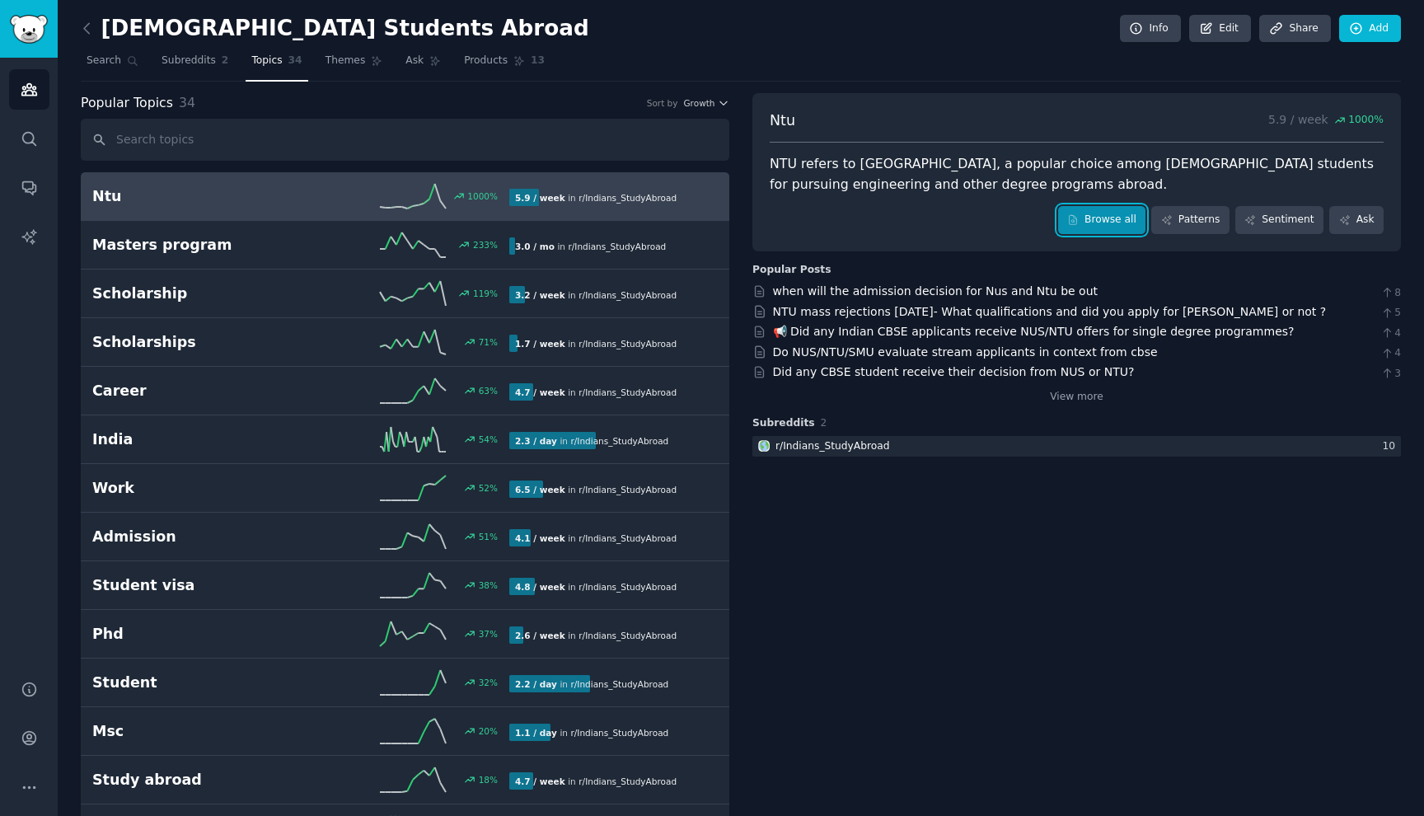
click at [1113, 225] on link "Browse all" at bounding box center [1102, 220] width 88 height 28
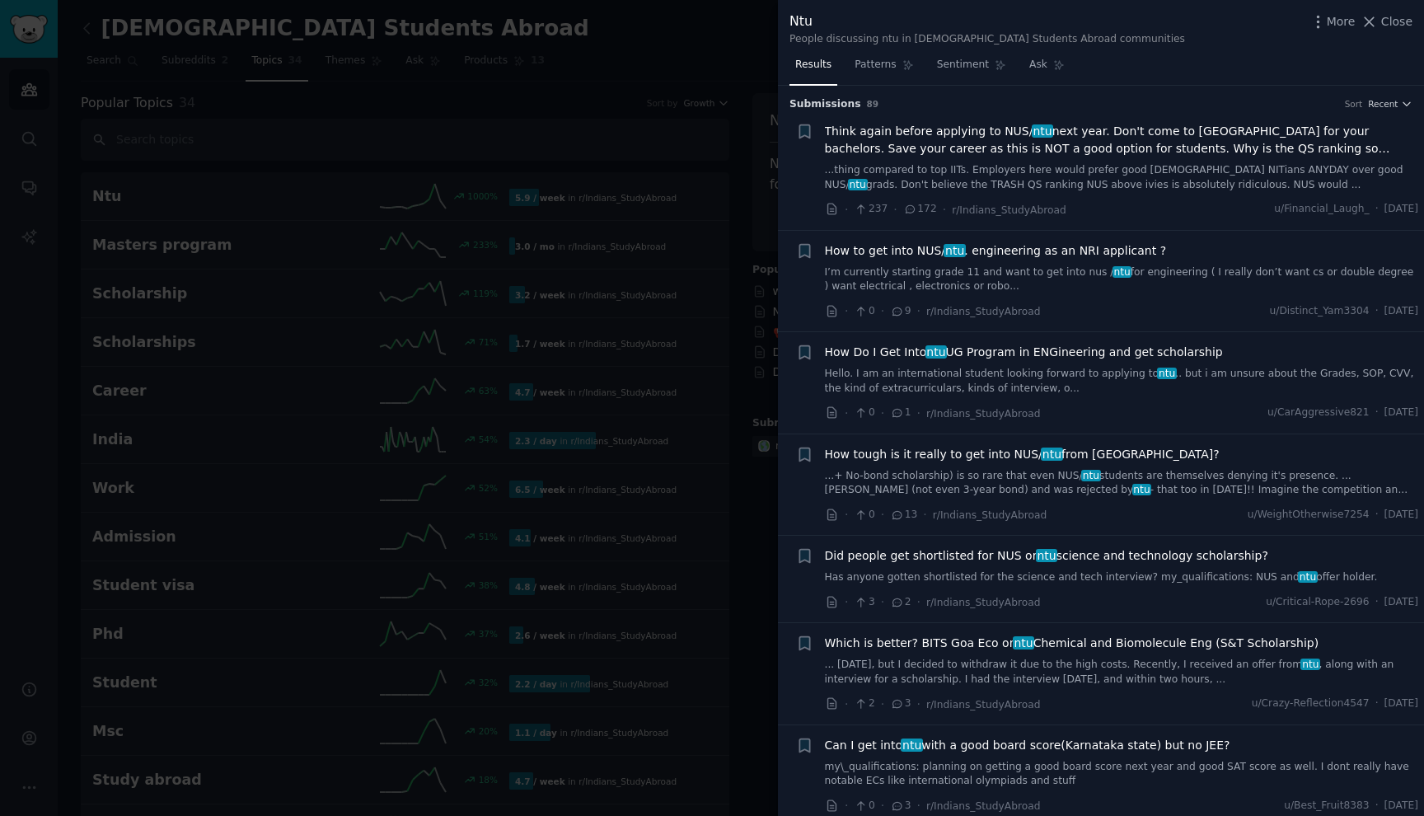
click at [344, 301] on div at bounding box center [712, 408] width 1424 height 816
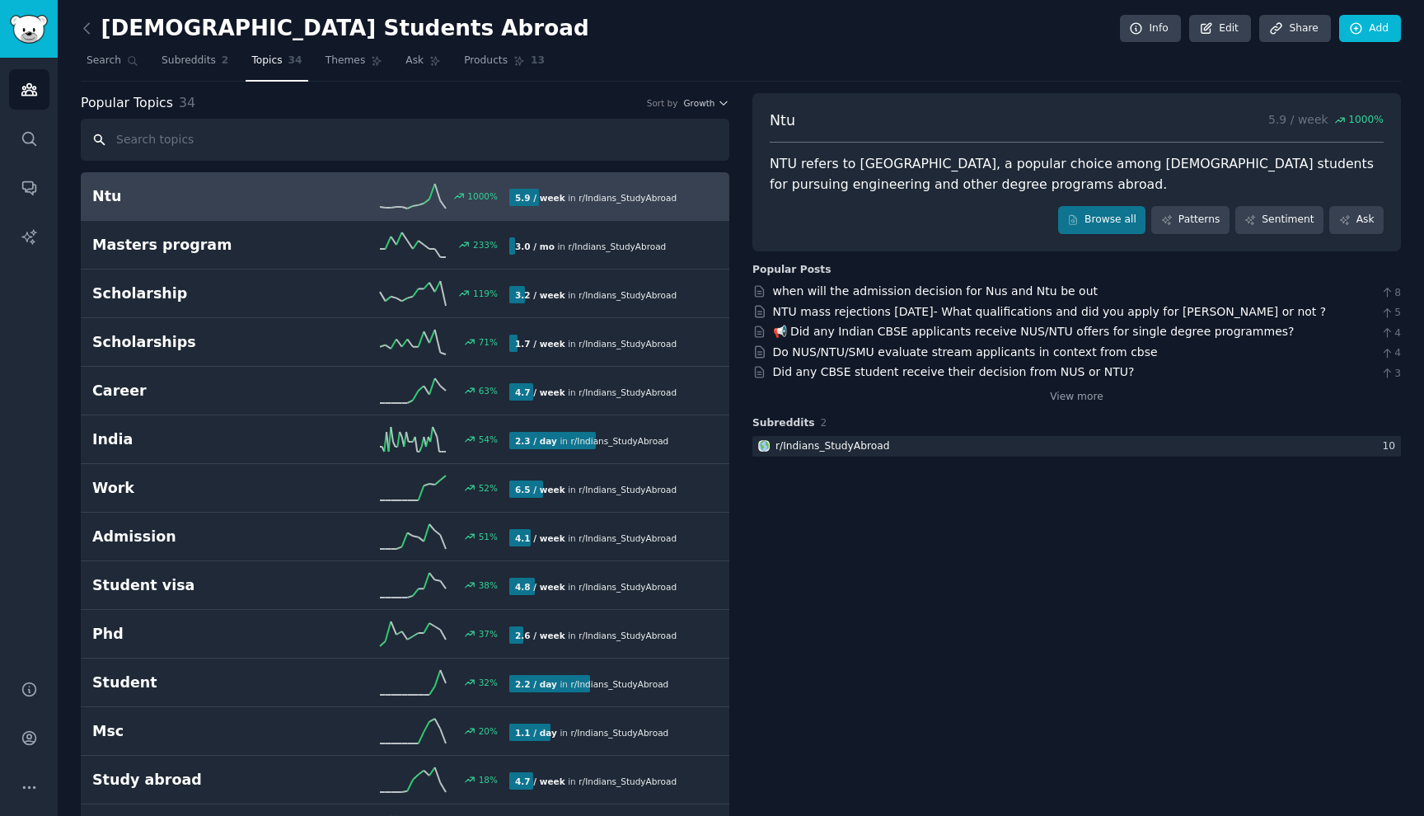
click at [399, 134] on input "text" at bounding box center [405, 140] width 649 height 42
click at [22, 29] on img "Sidebar" at bounding box center [29, 29] width 38 height 29
